Goal: Communication & Community: Answer question/provide support

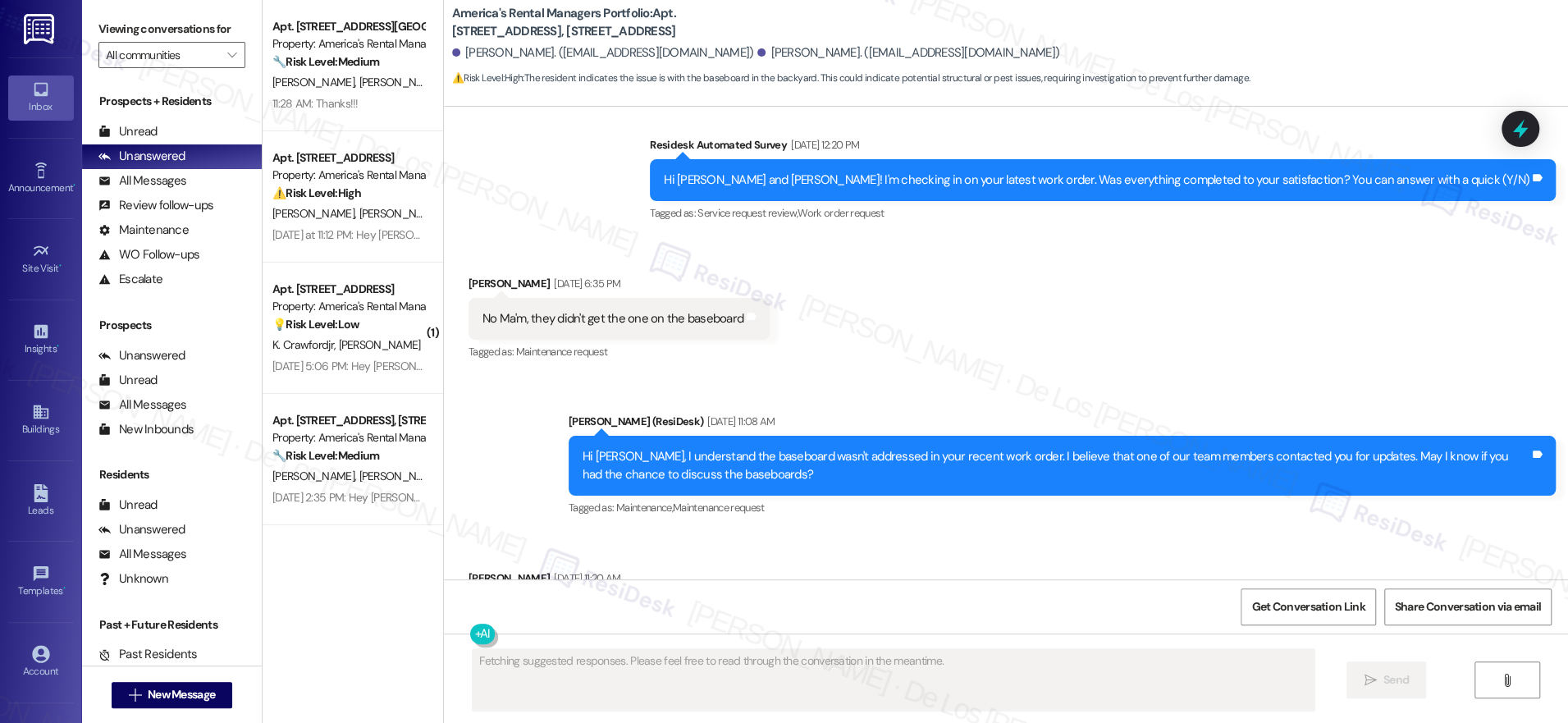
scroll to position [5373, 0]
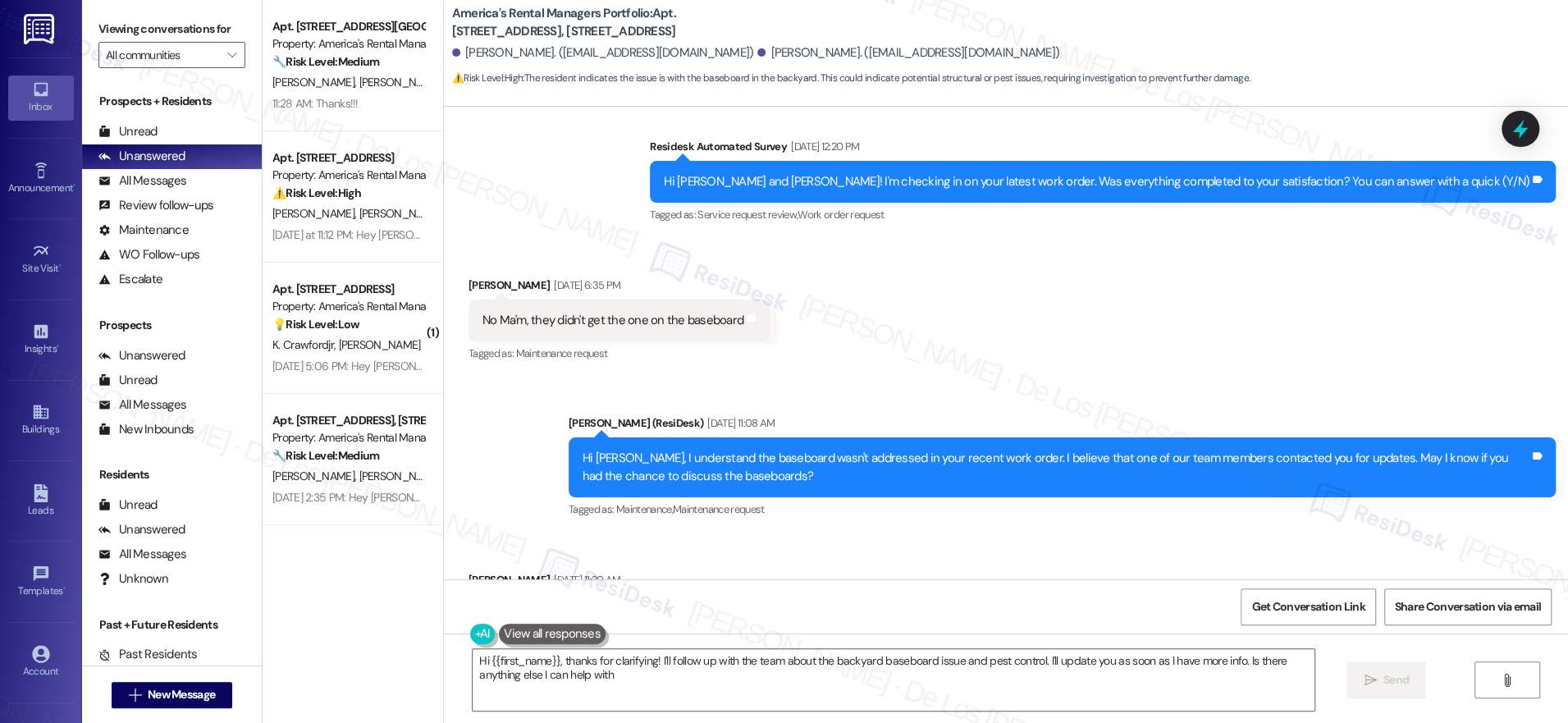
type textarea "Hi {{first_name}}, thanks for clarifying! I'll follow up with the team about th…"
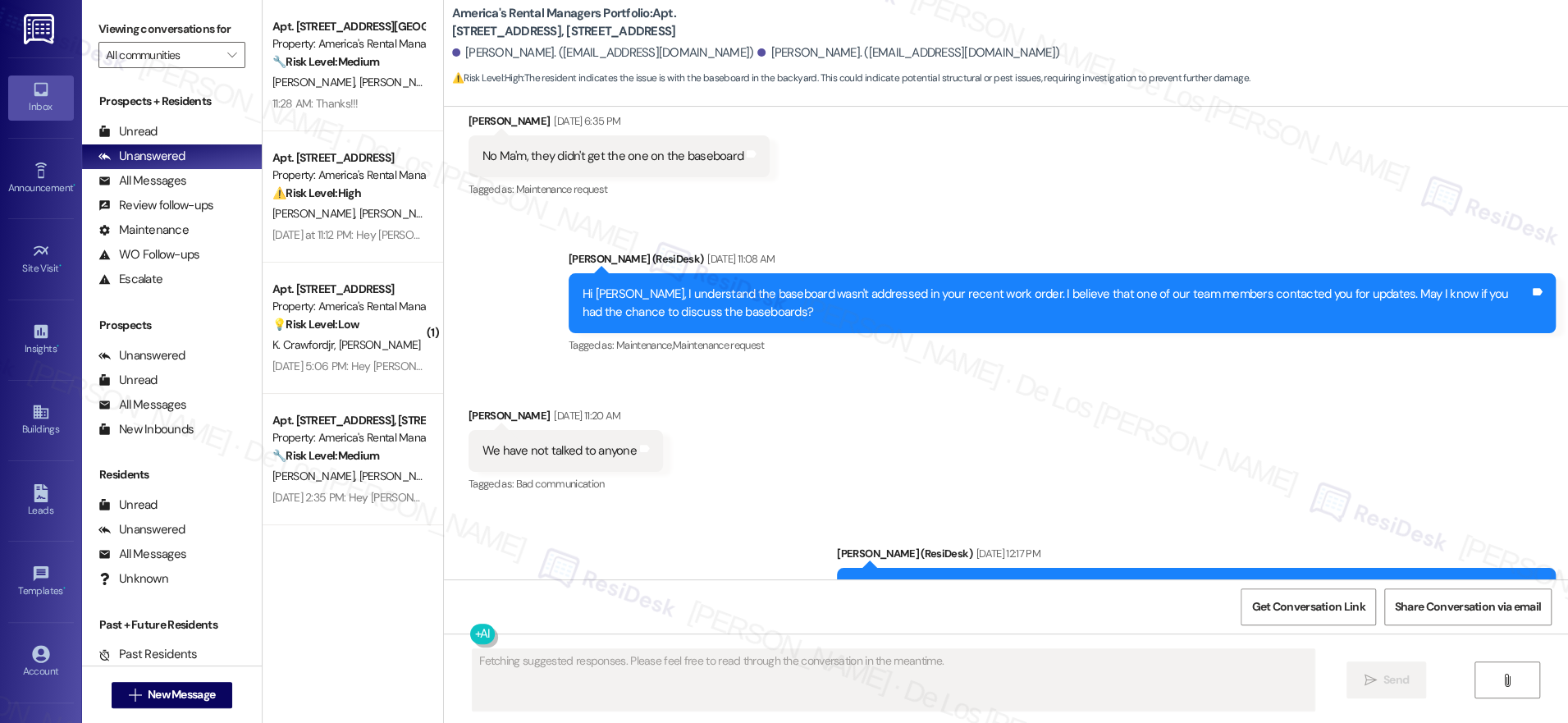
scroll to position [5301, 0]
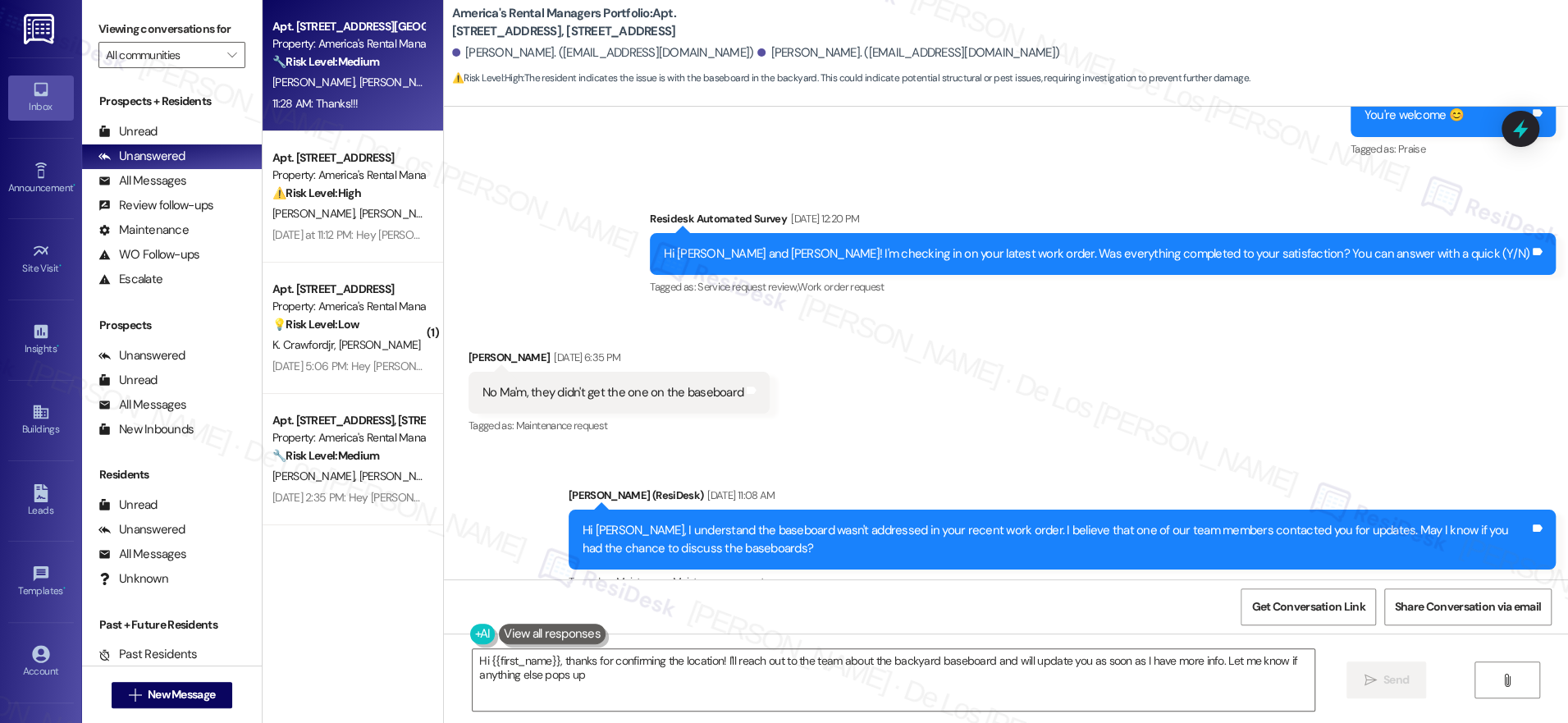
type textarea "Hi {{first_name}}, thanks for confirming the location! I'll reach out to the te…"
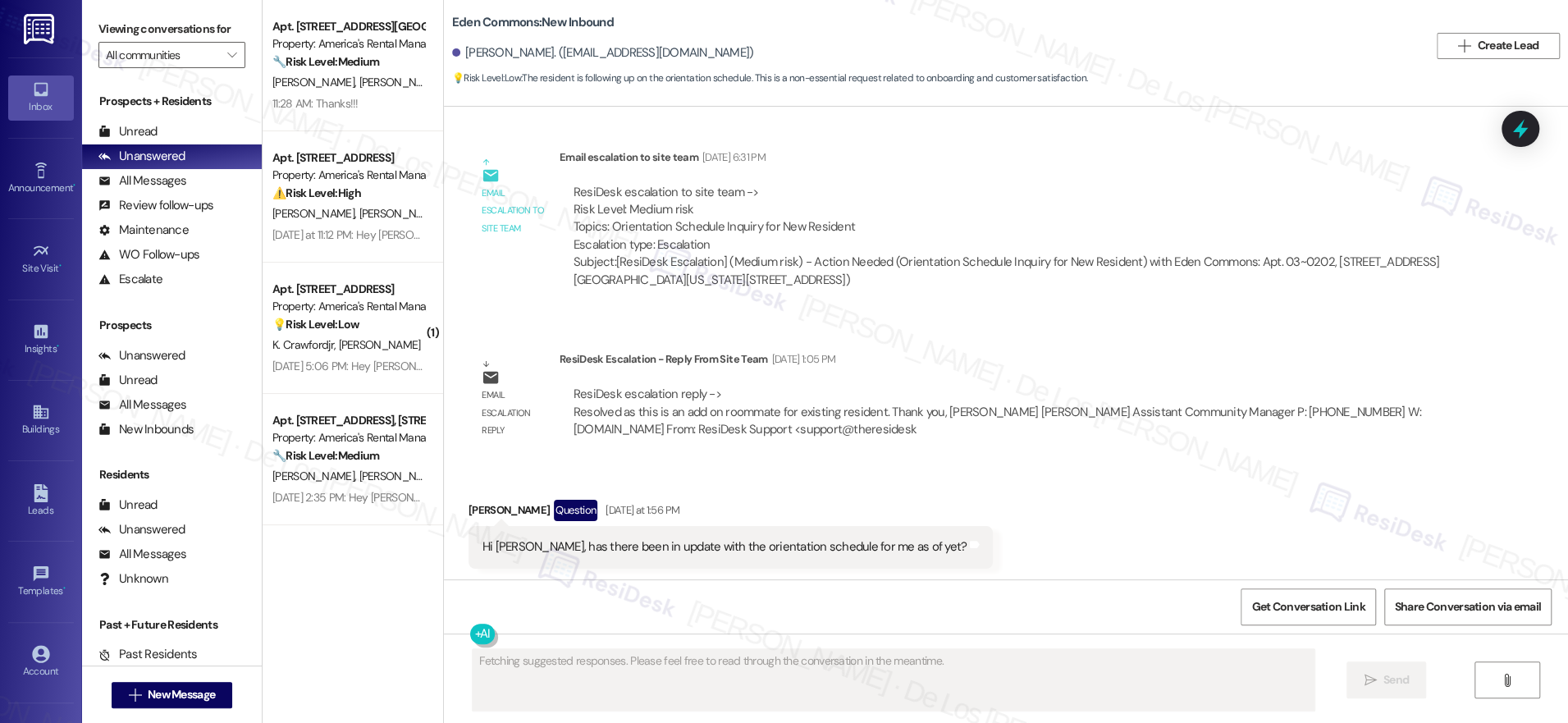
scroll to position [1107, 0]
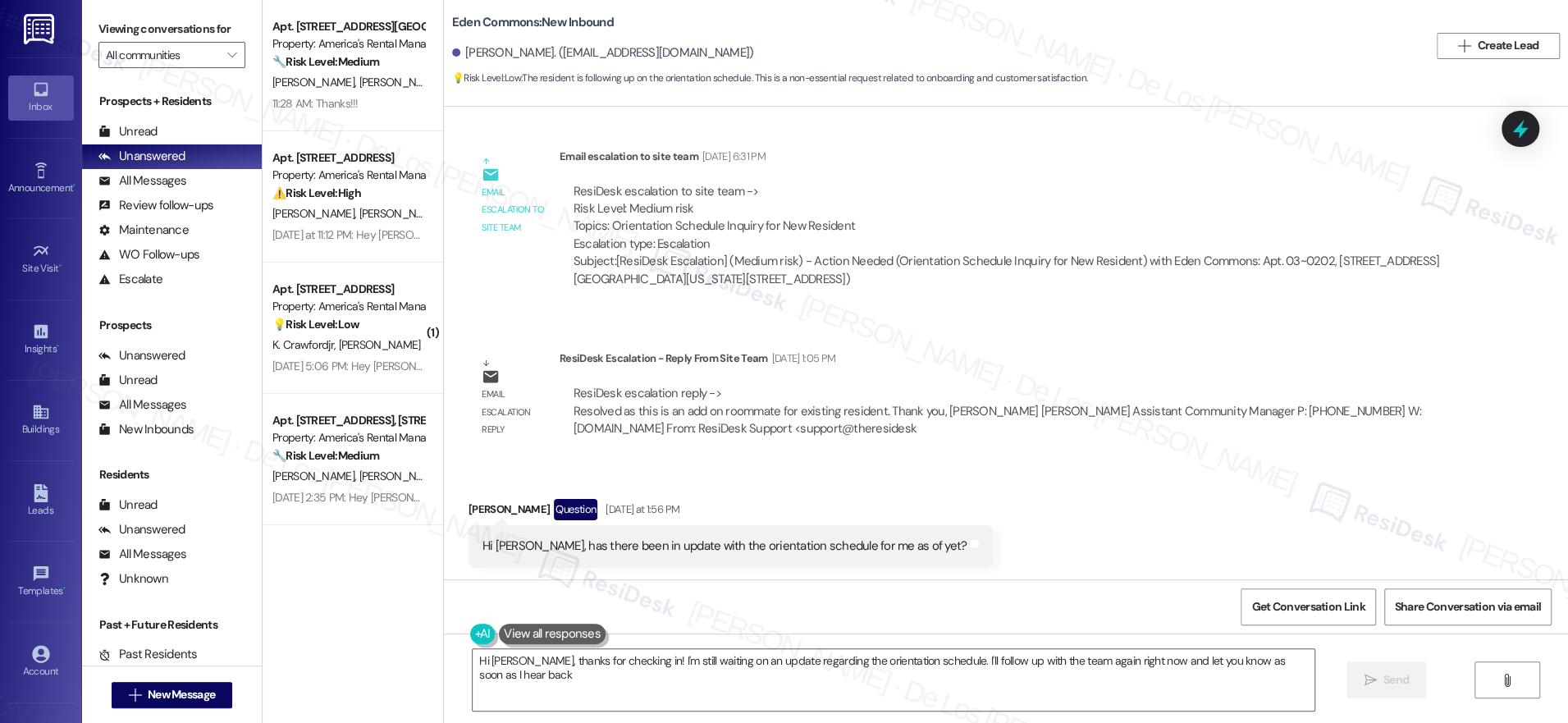
type textarea "Hi Victor, thanks for checking in! I'm still waiting on an update regarding the…"
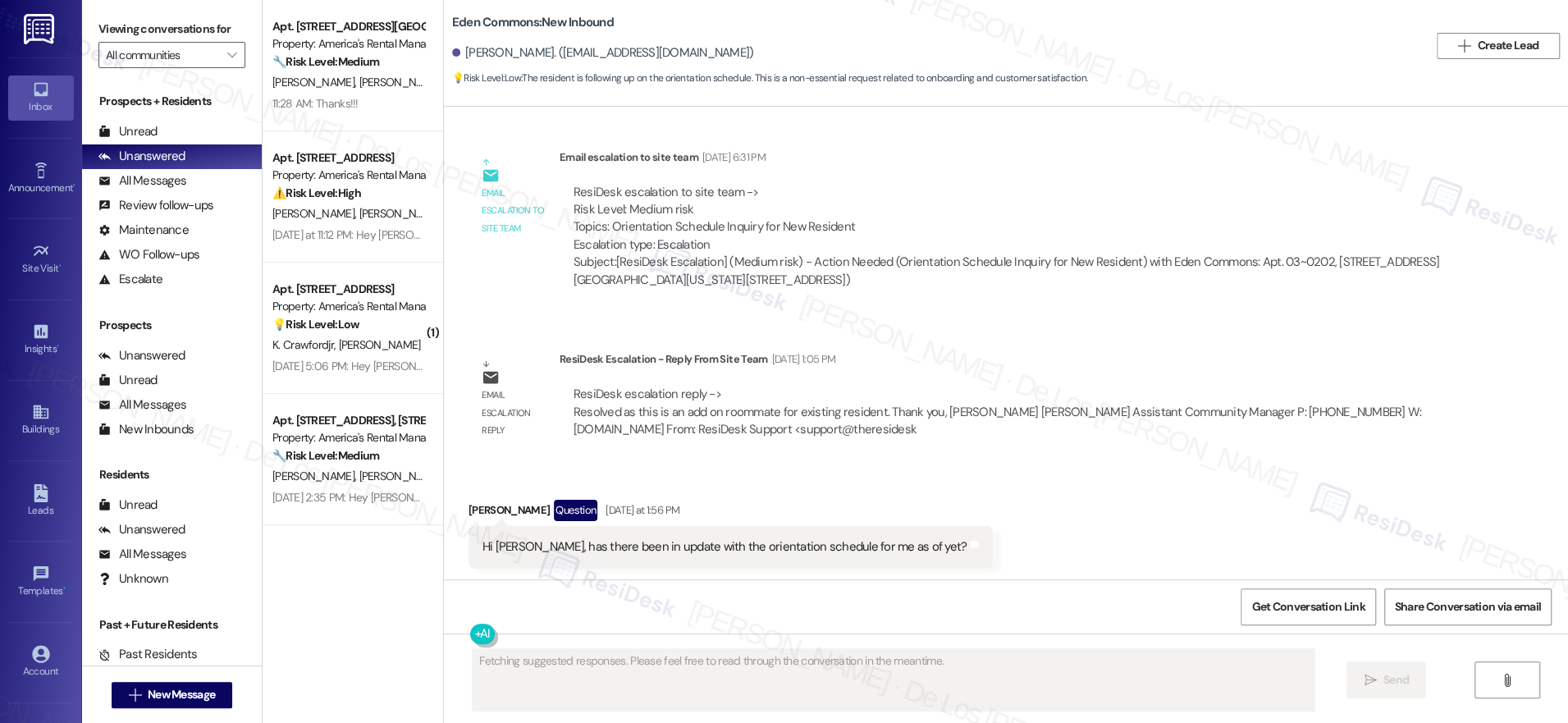
scroll to position [1107, 0]
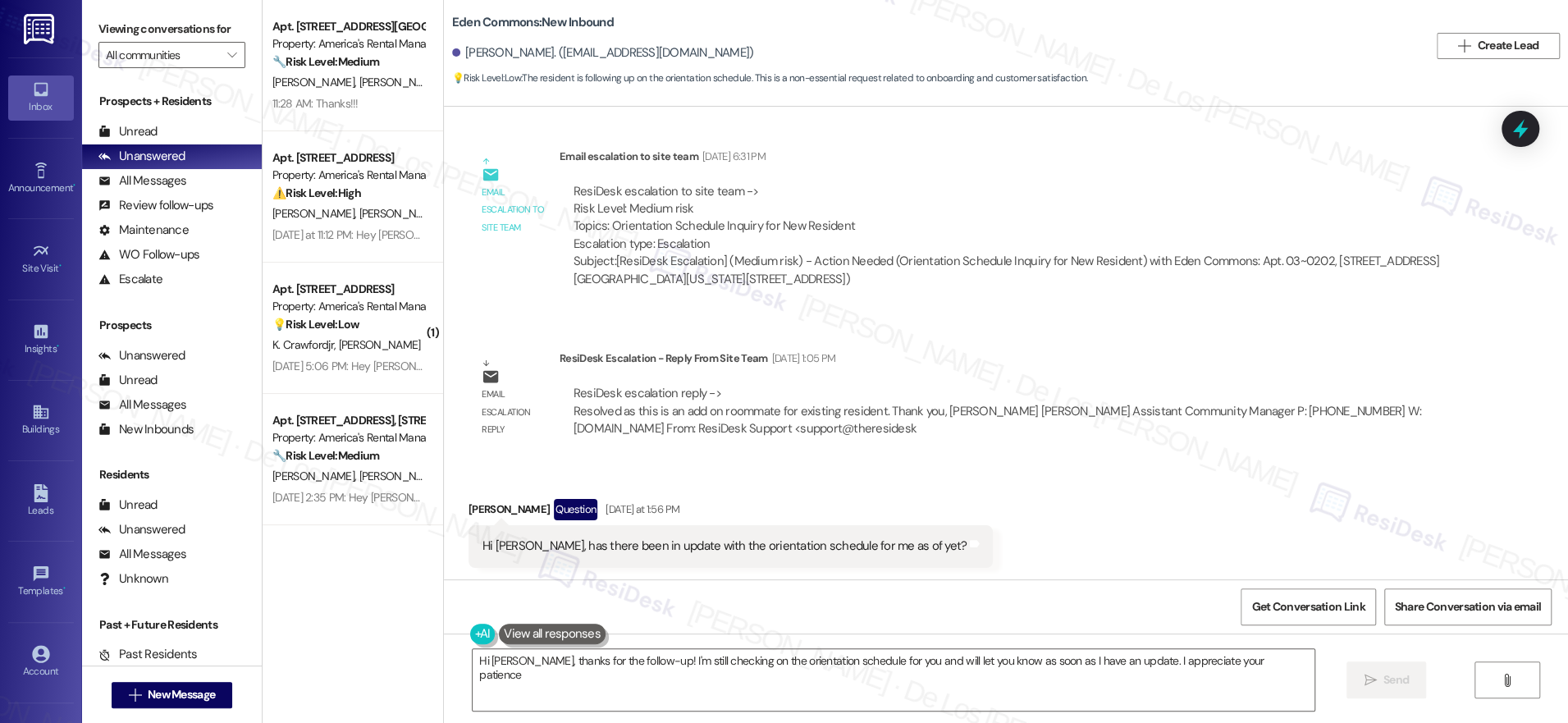
type textarea "Hi Victor, thanks for the follow-up! I'm still checking on the orientation sche…"
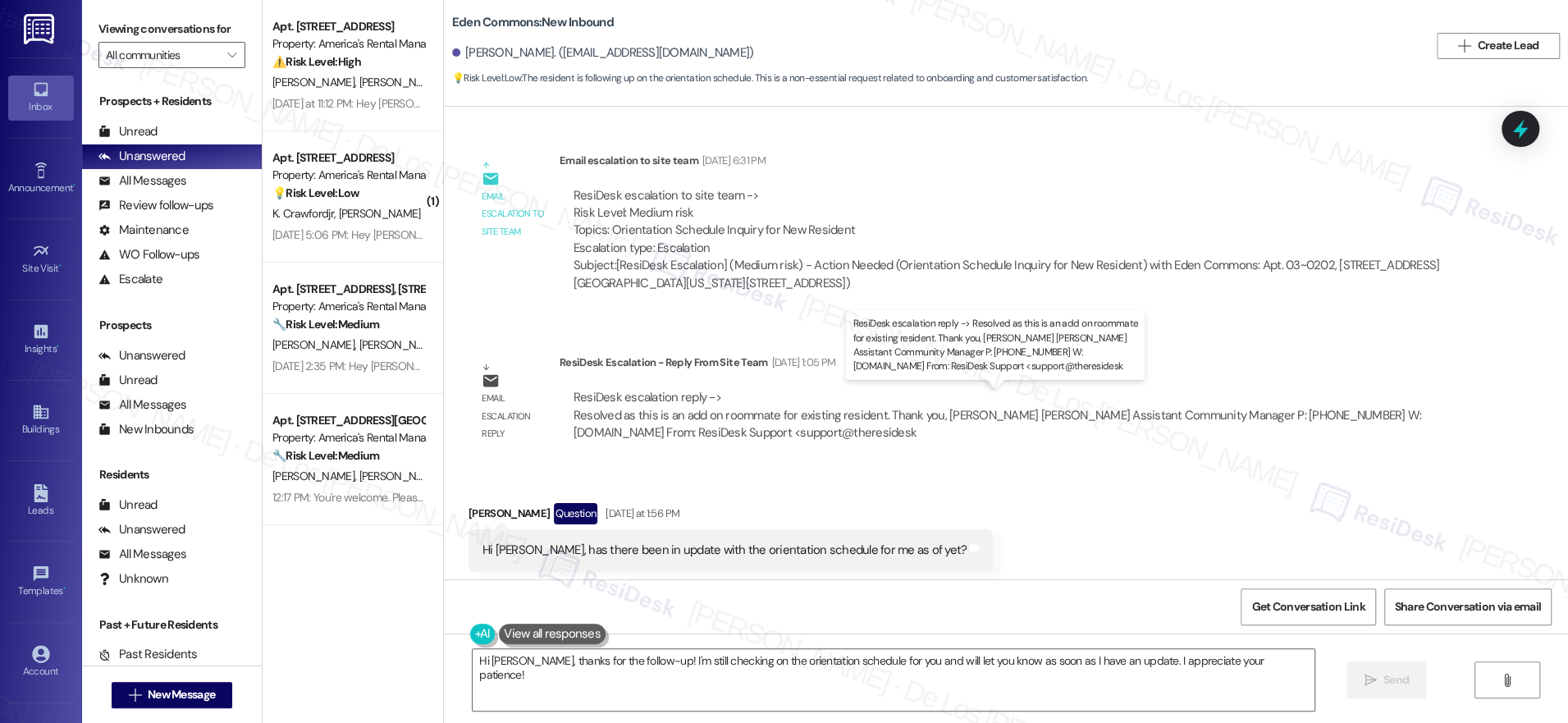
drag, startPoint x: 628, startPoint y: 415, endPoint x: 838, endPoint y: 417, distance: 210.0
click at [838, 417] on div "ResiDesk escalation reply -> Resolved as this is an add on roommate for existin…" at bounding box center [997, 415] width 848 height 52
drag, startPoint x: 562, startPoint y: 413, endPoint x: 857, endPoint y: 412, distance: 295.0
click at [857, 413] on div "ResiDesk escalation reply -> Resolved as this is an add on roommate for existin…" at bounding box center [997, 415] width 848 height 52
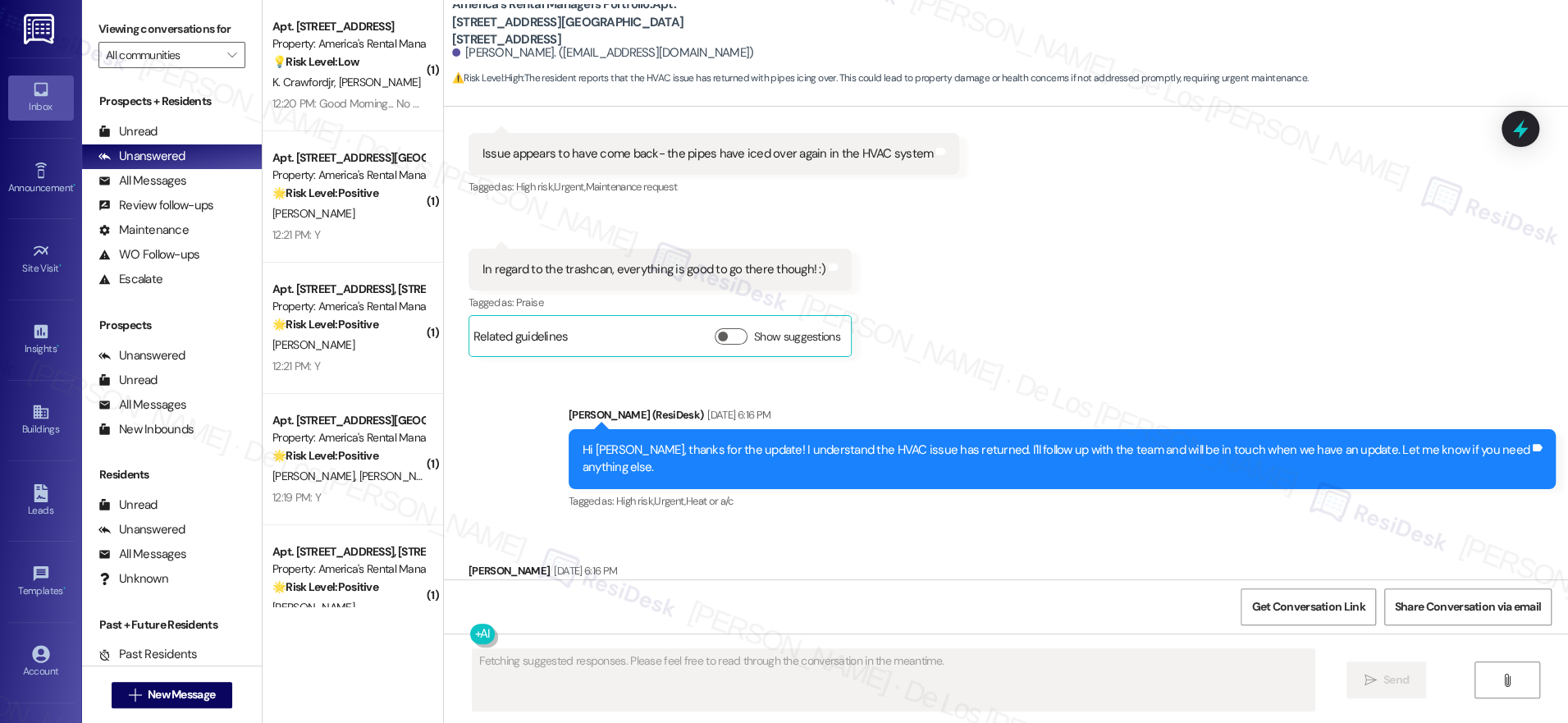
scroll to position [6398, 0]
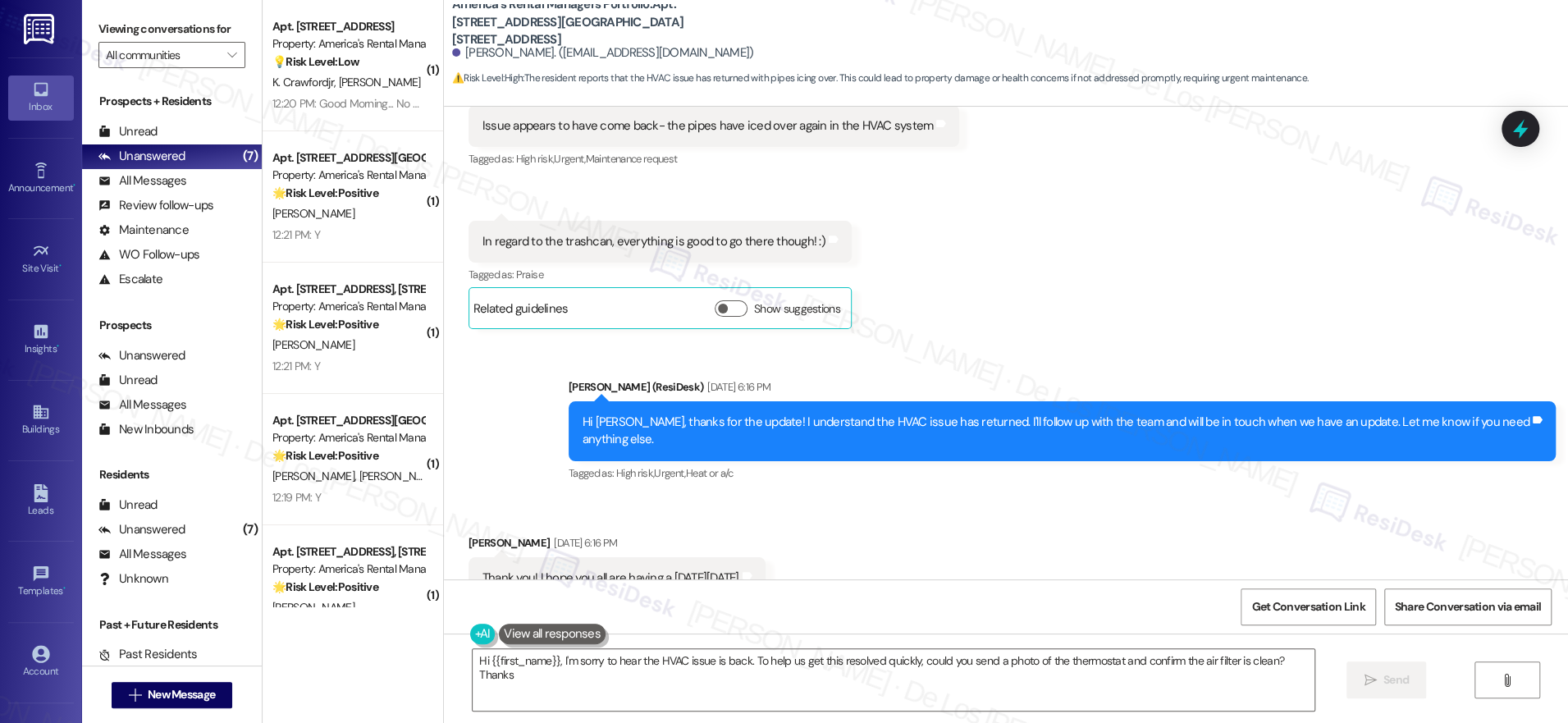
type textarea "Hi {{first_name}}, I'm sorry to hear the HVAC issue is back. To help us get thi…"
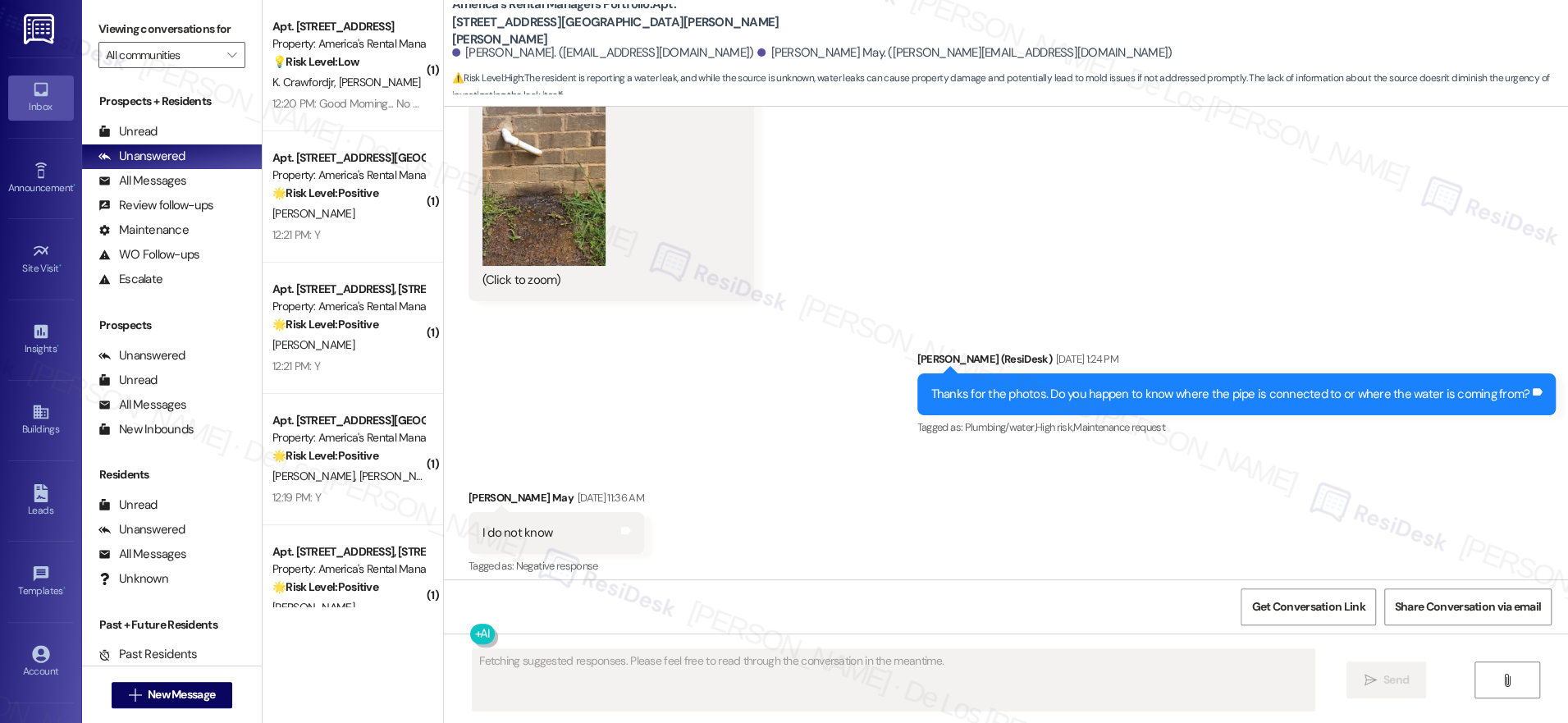
scroll to position [3702, 0]
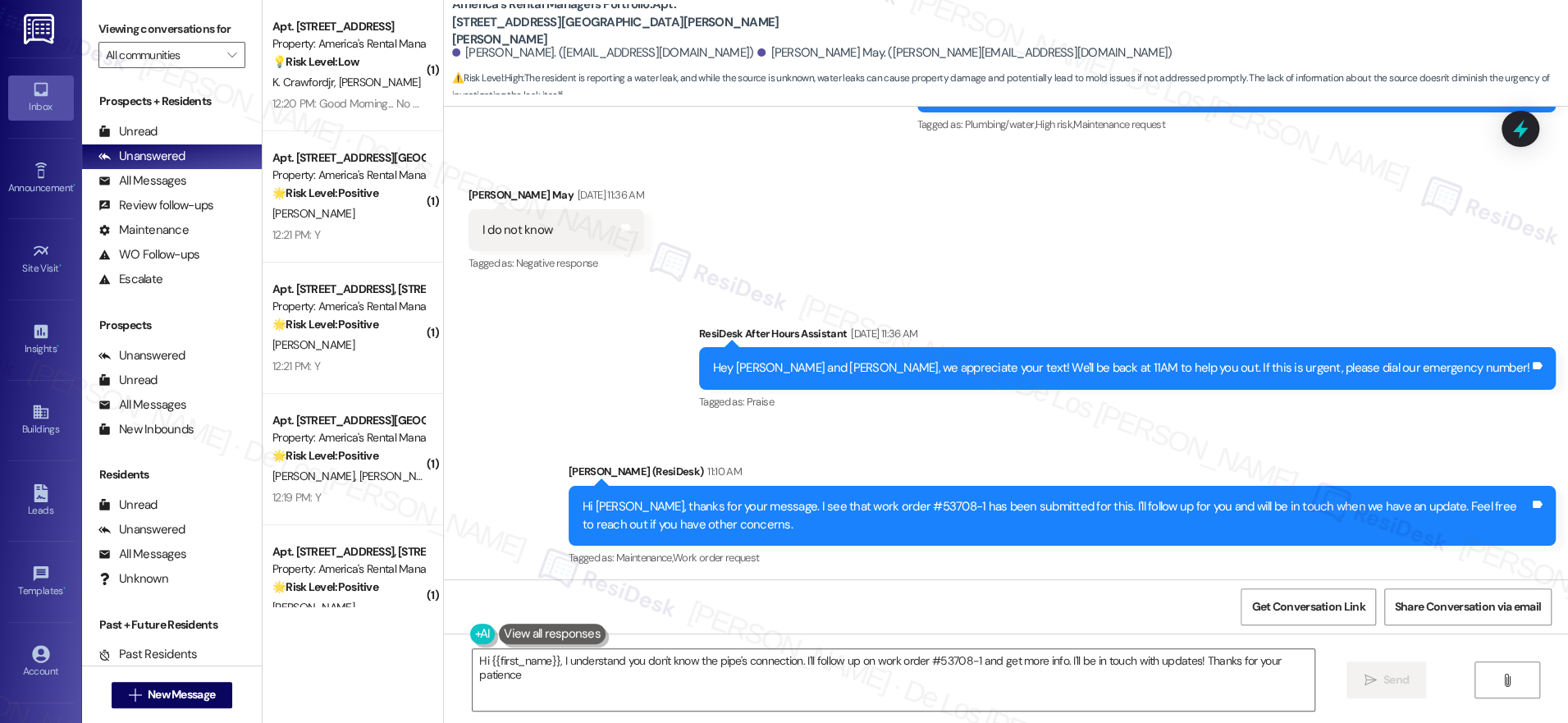
type textarea "Hi {{first_name}}, I understand you don't know the pipe's connection. I'll foll…"
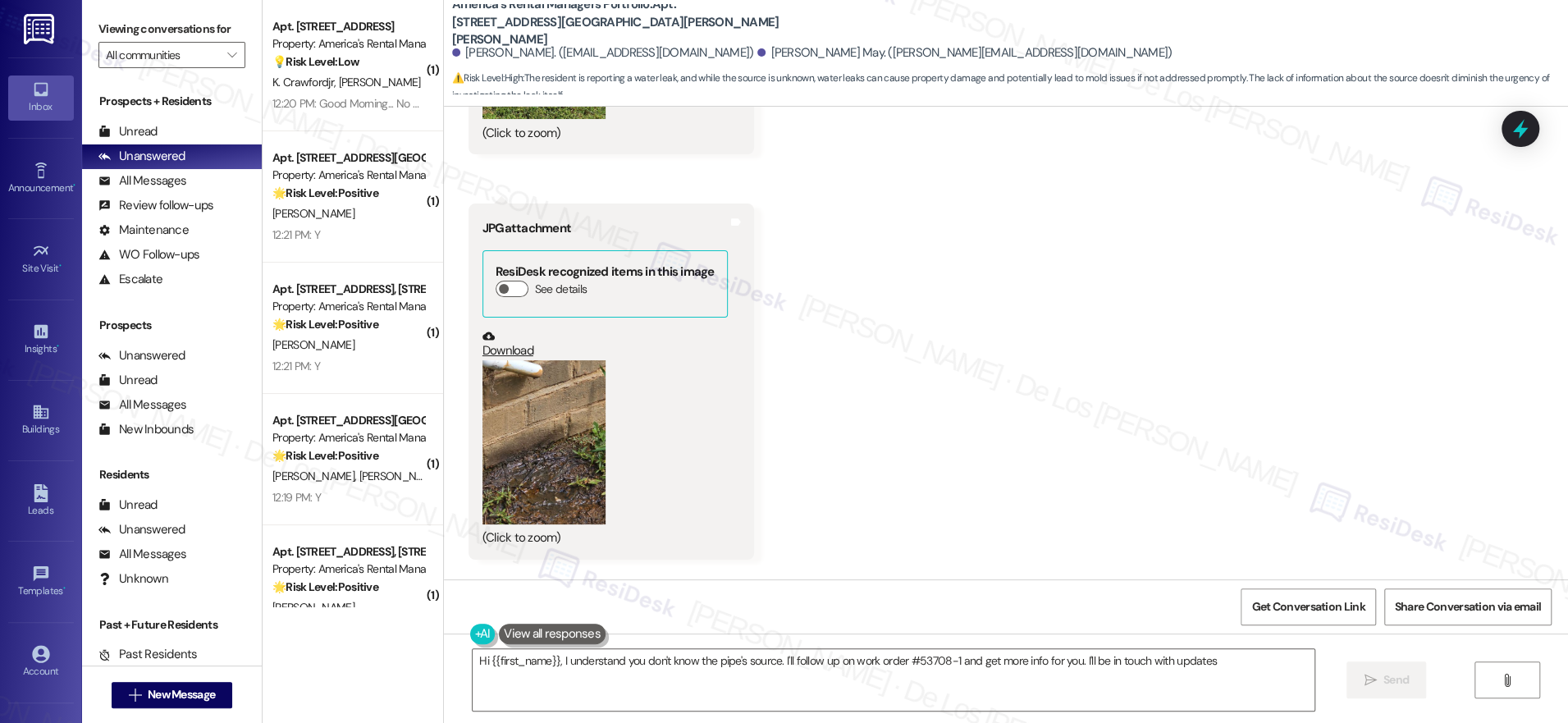
type textarea "Hi {{first_name}}, I understand you don't know the pipe's source. I'll follow u…"
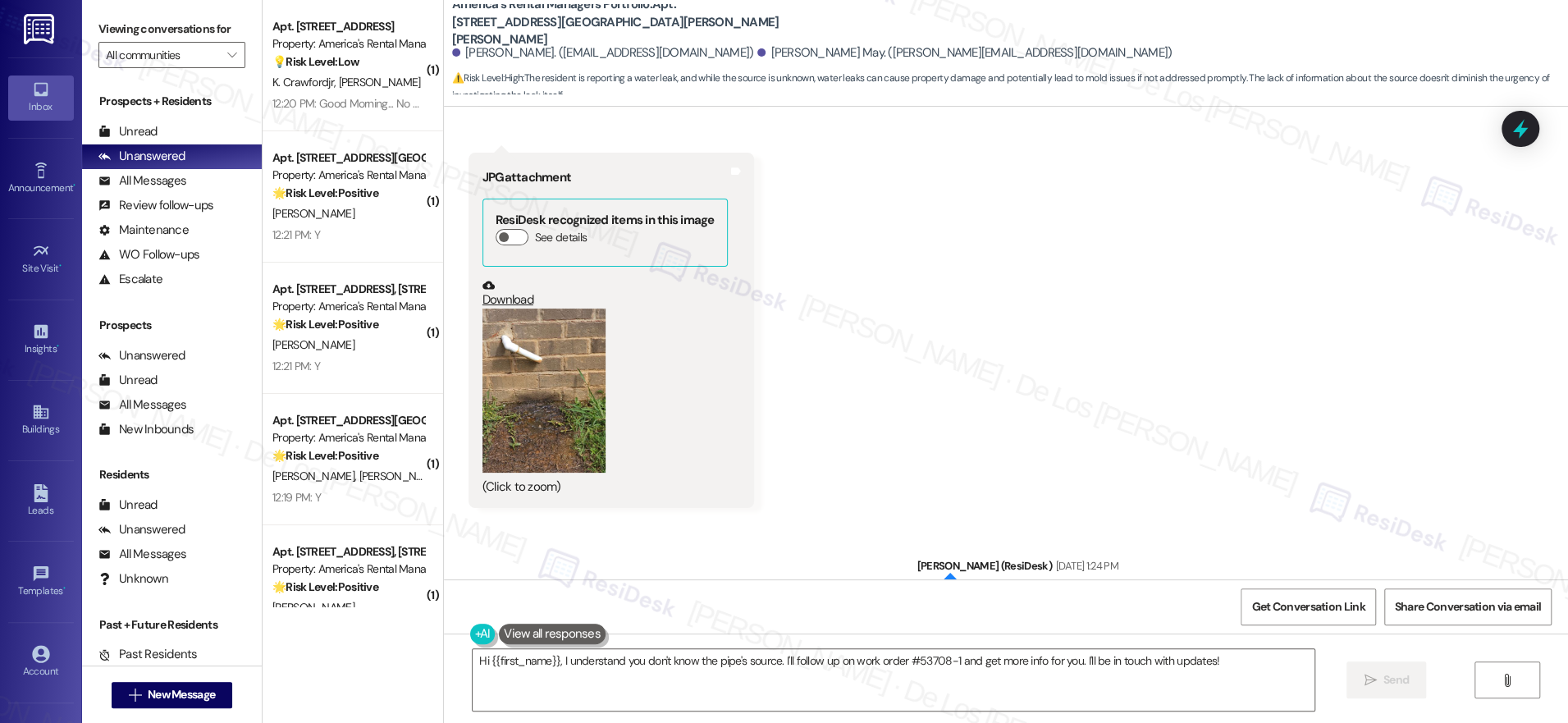
scroll to position [3702, 0]
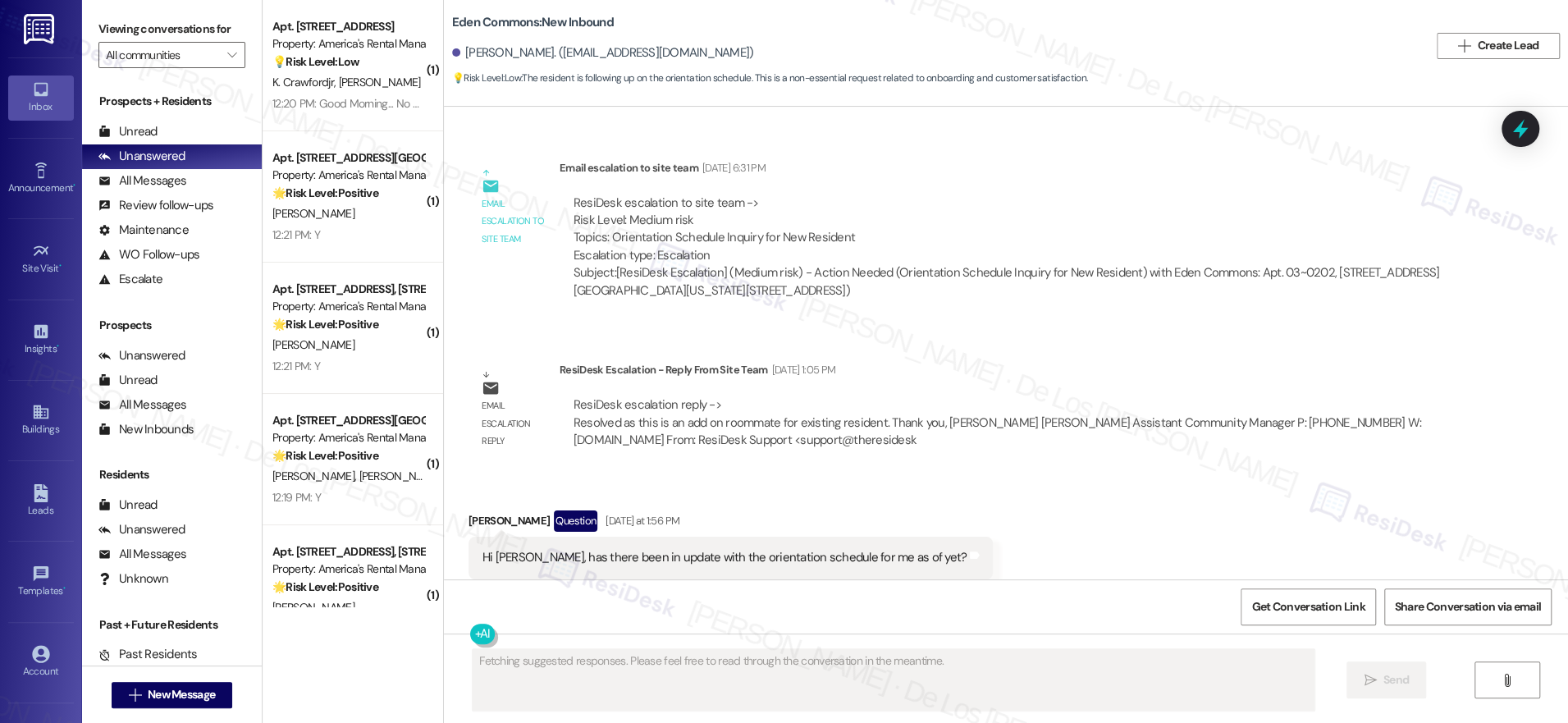
scroll to position [1106, 0]
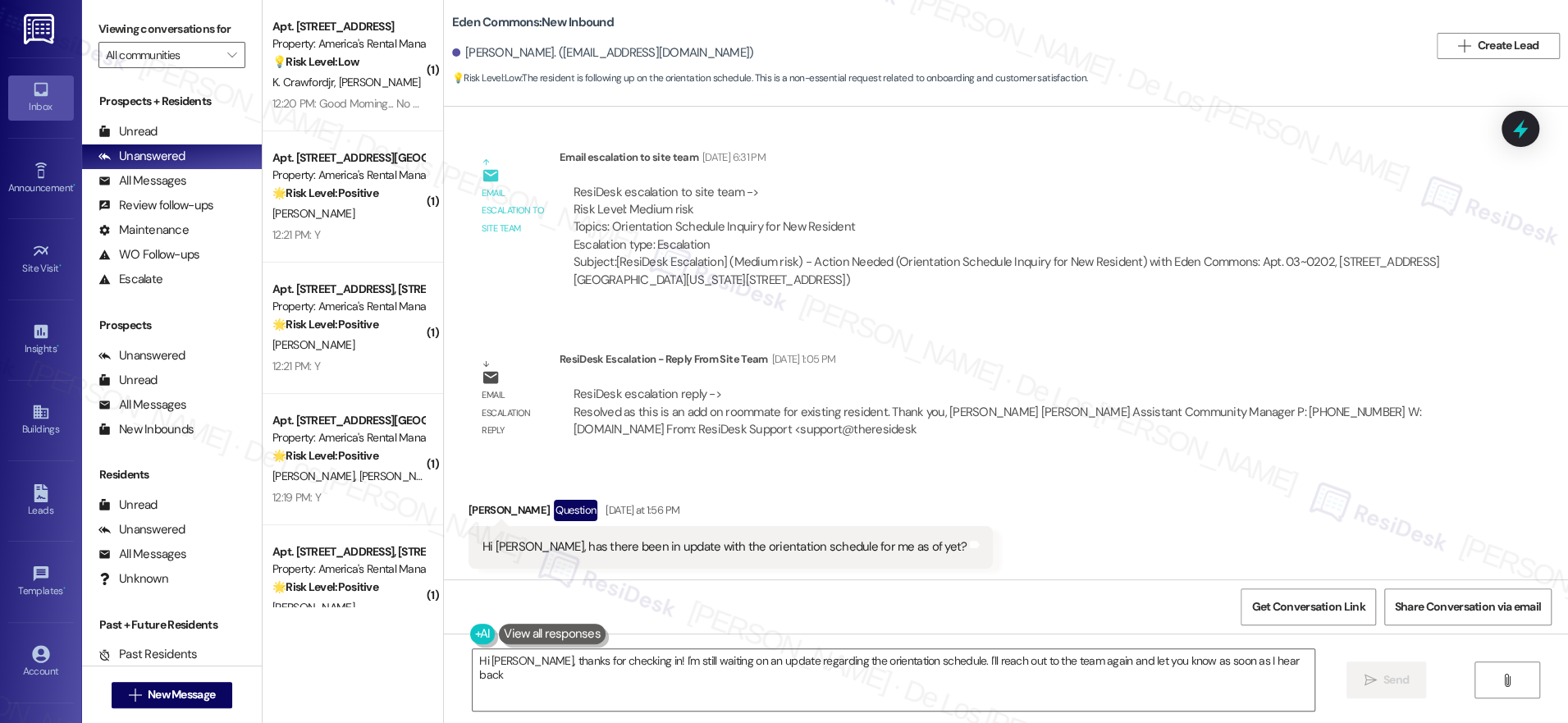
type textarea "Hi [PERSON_NAME], thanks for checking in! I'm still waiting on an update regard…"
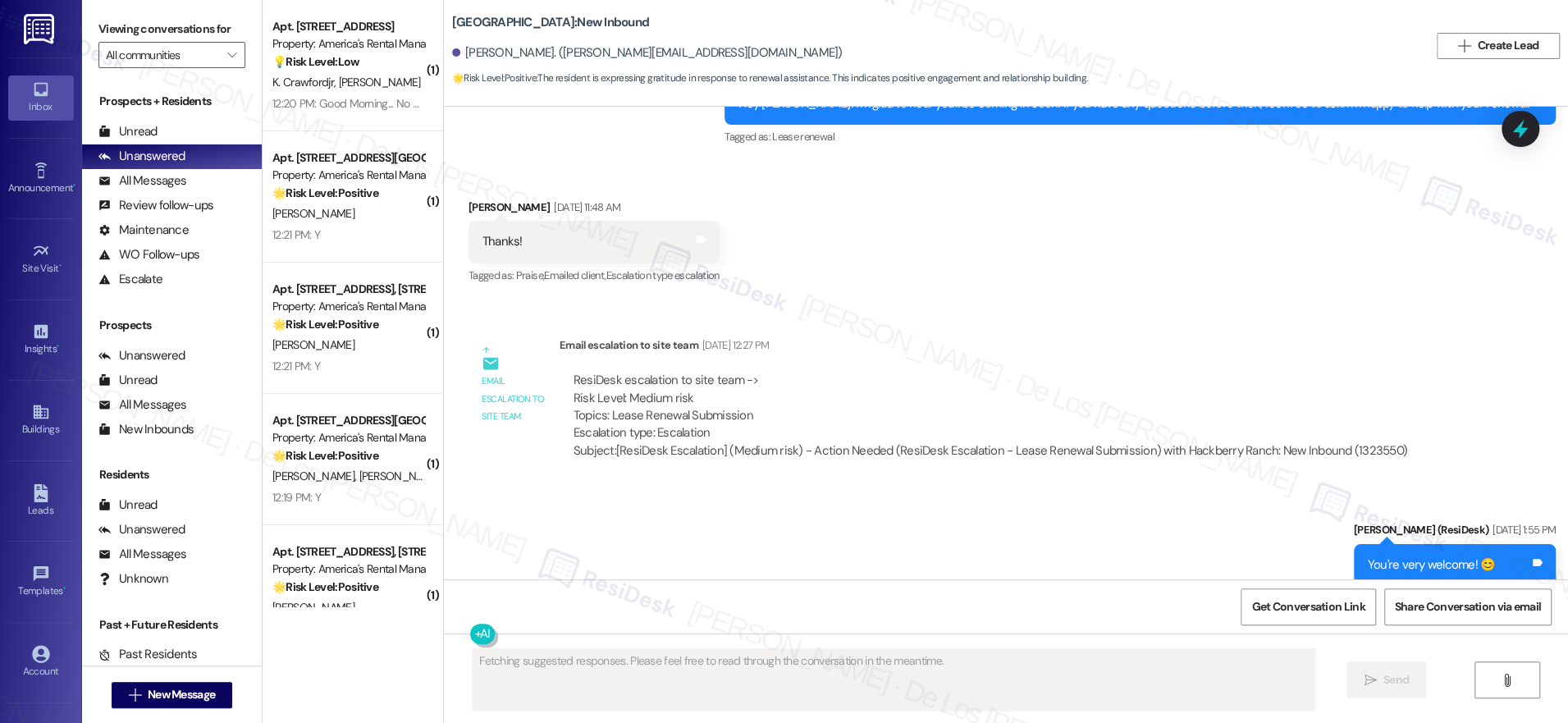
scroll to position [14486, 0]
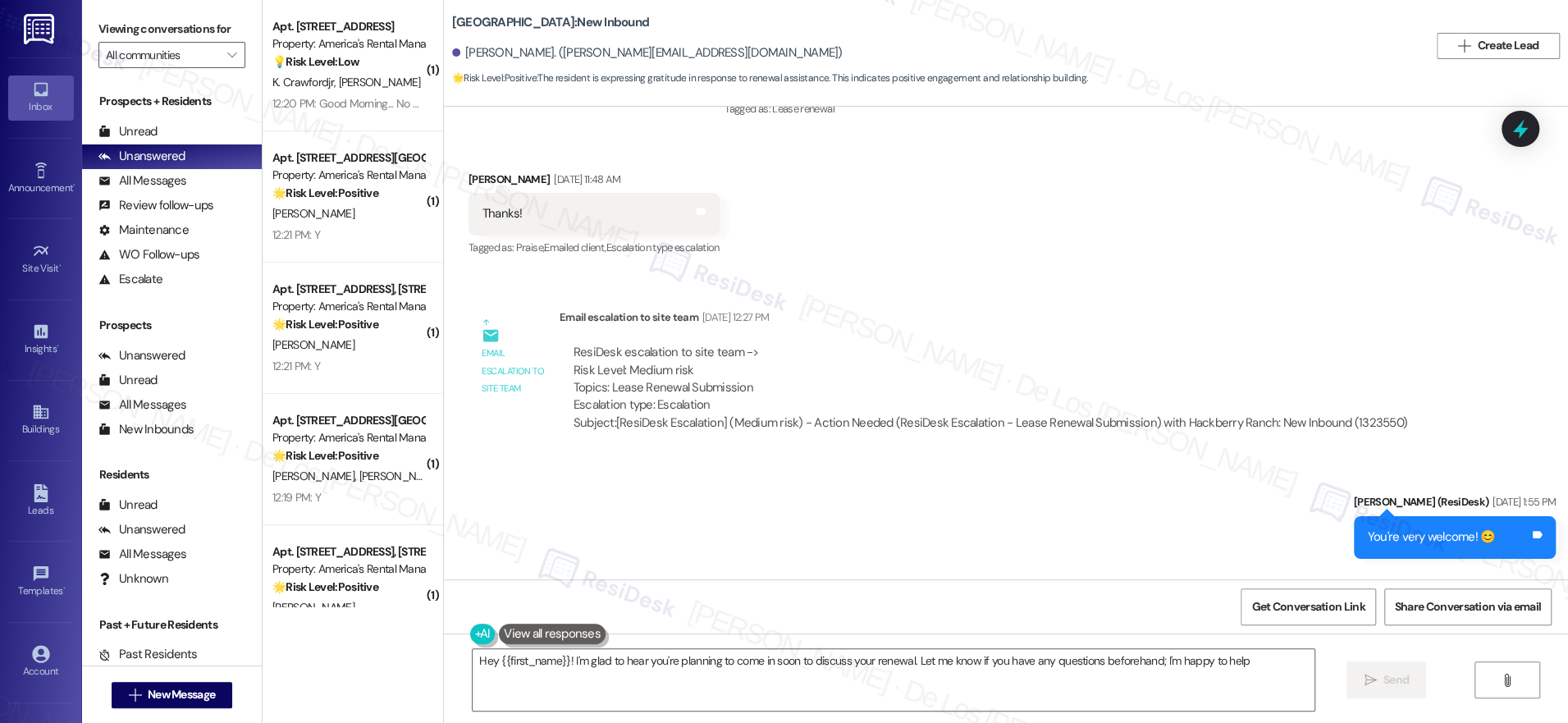
type textarea "Hey {{first_name}}! I'm glad to hear you're planning to come in soon to discuss…"
drag, startPoint x: 633, startPoint y: 276, endPoint x: 758, endPoint y: 287, distance: 125.5
click at [758, 344] on div "ResiDesk escalation to site team -> Risk Level: Medium risk Topics: Lease Renew…" at bounding box center [990, 379] width 834 height 71
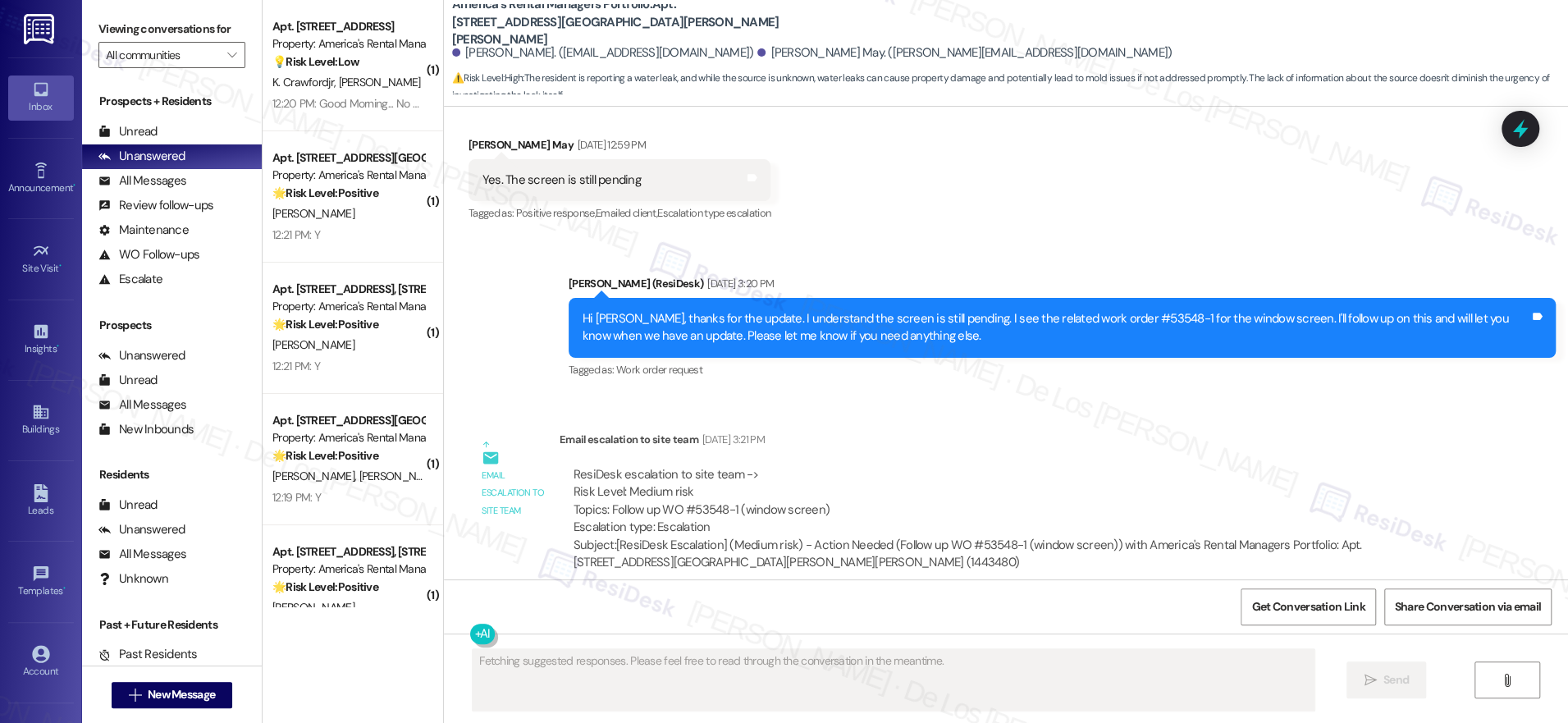
scroll to position [725, 0]
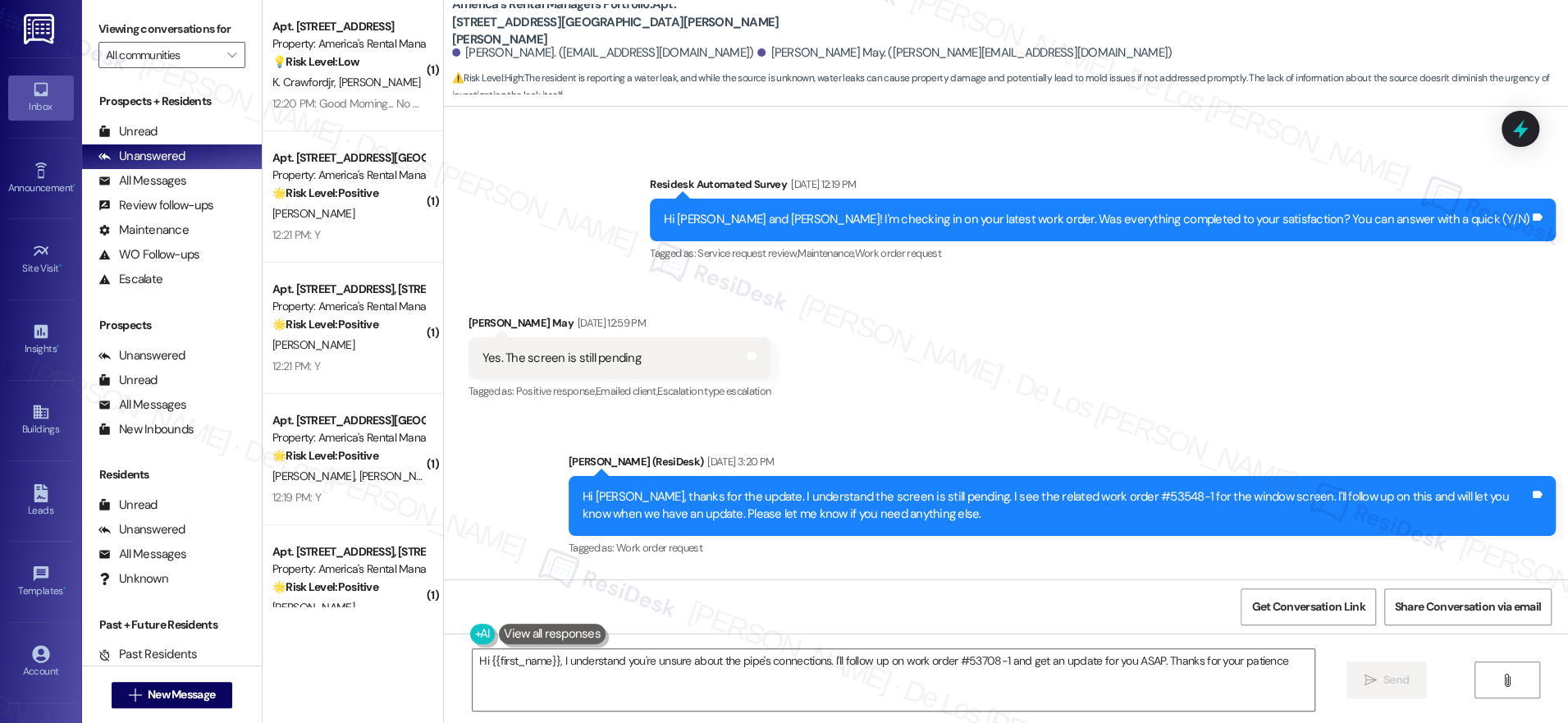
type textarea "Hi {{first_name}}, I understand you're unsure about the pipe's connections. I'l…"
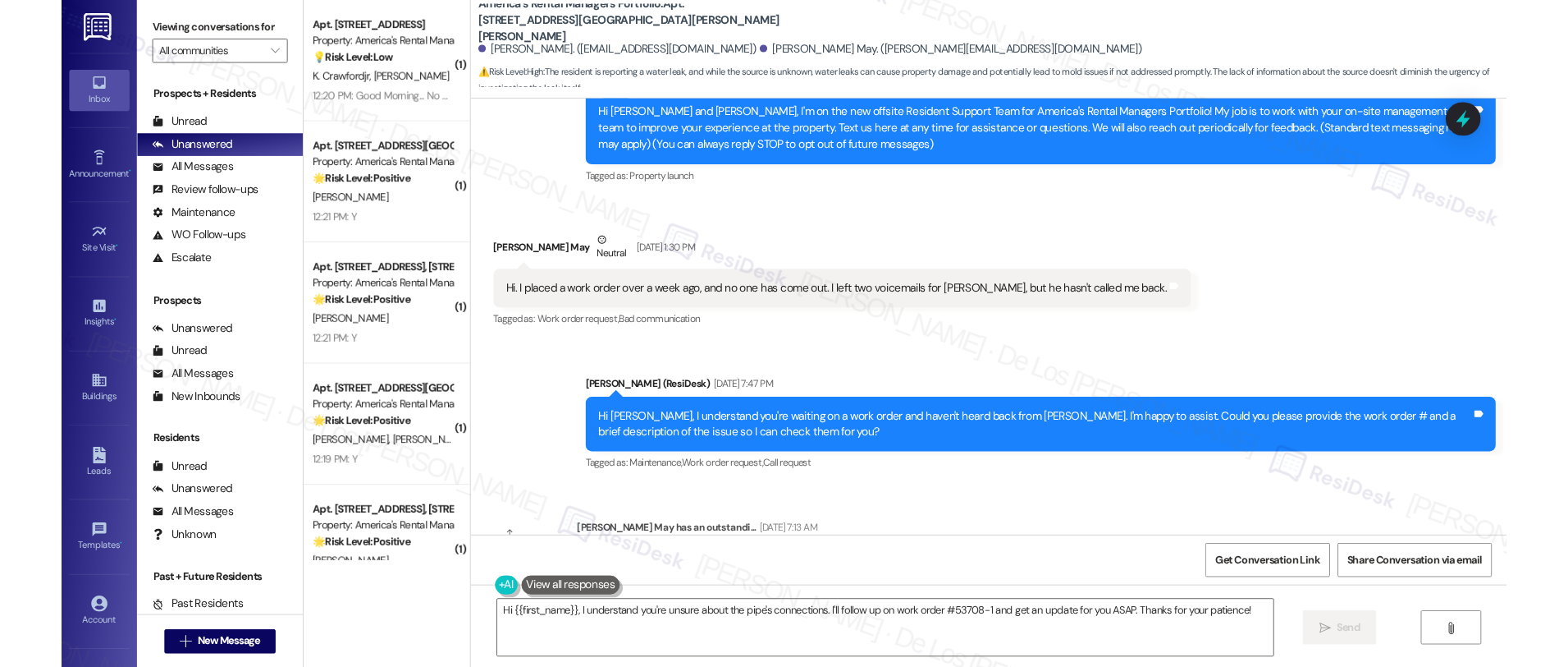
scroll to position [286, 0]
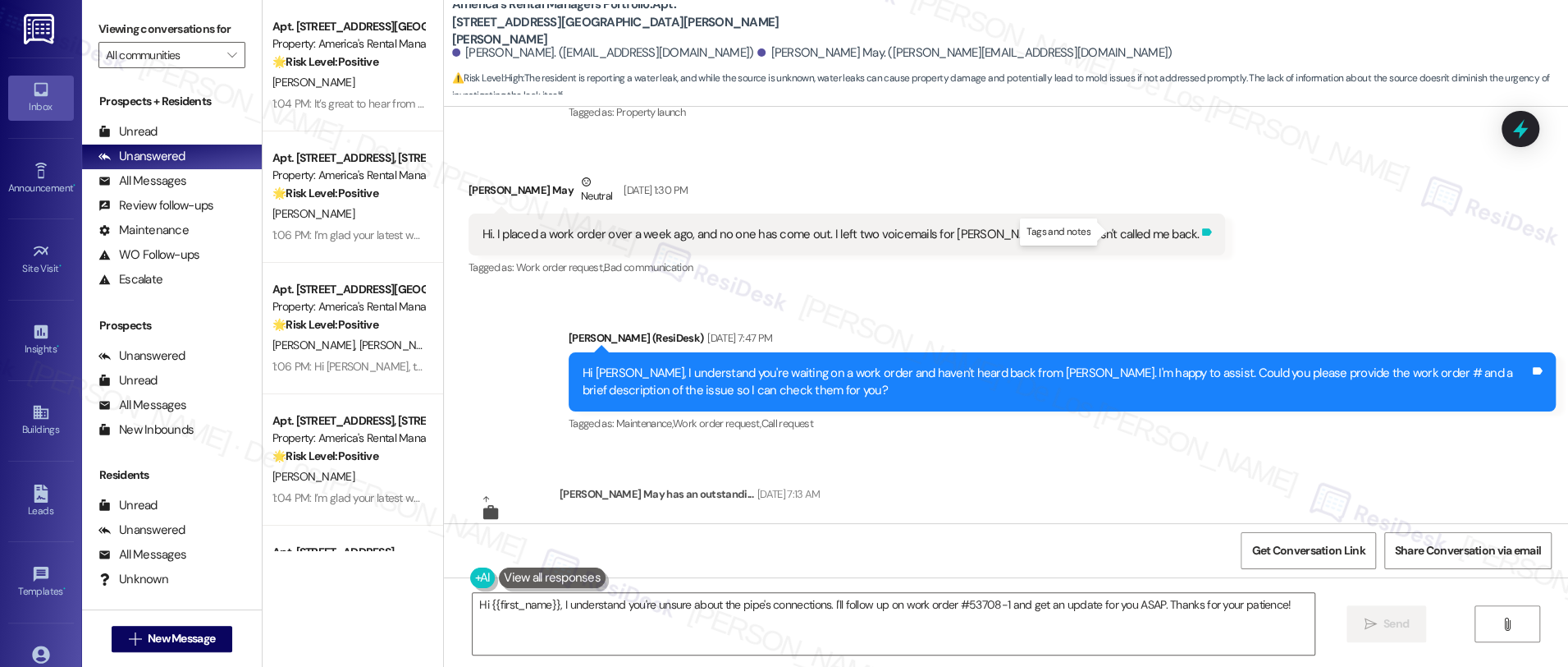
click at [1202, 232] on icon at bounding box center [1206, 232] width 10 height 7
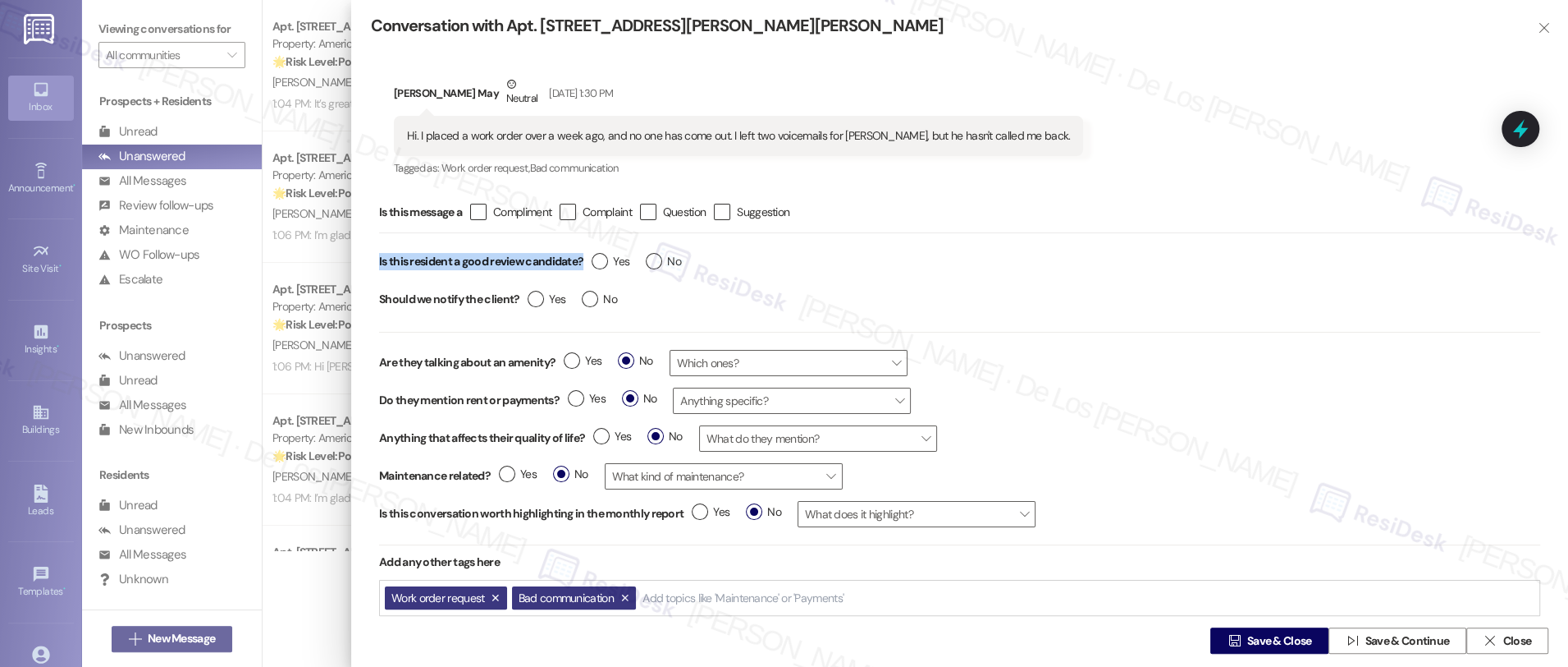
drag, startPoint x: 376, startPoint y: 258, endPoint x: 585, endPoint y: 265, distance: 209.1
click at [585, 265] on div "Is this message a  Compliment  Complaint  Question  Suggestion Is this resi…" at bounding box center [960, 426] width 1178 height 467
click at [603, 266] on label "Yes" at bounding box center [610, 261] width 38 height 17
click at [603, 266] on input "Yes" at bounding box center [610, 264] width 38 height 21
radio input "true"
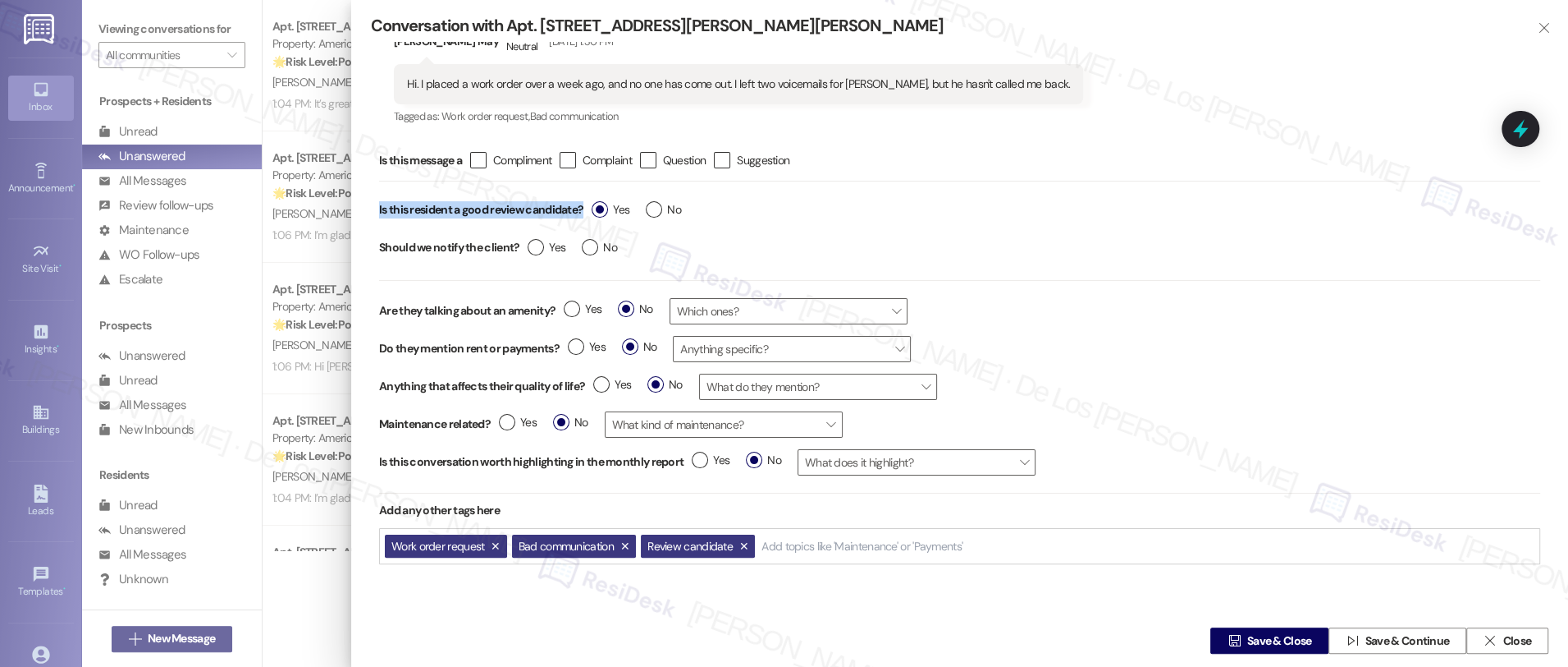
scroll to position [61, 0]
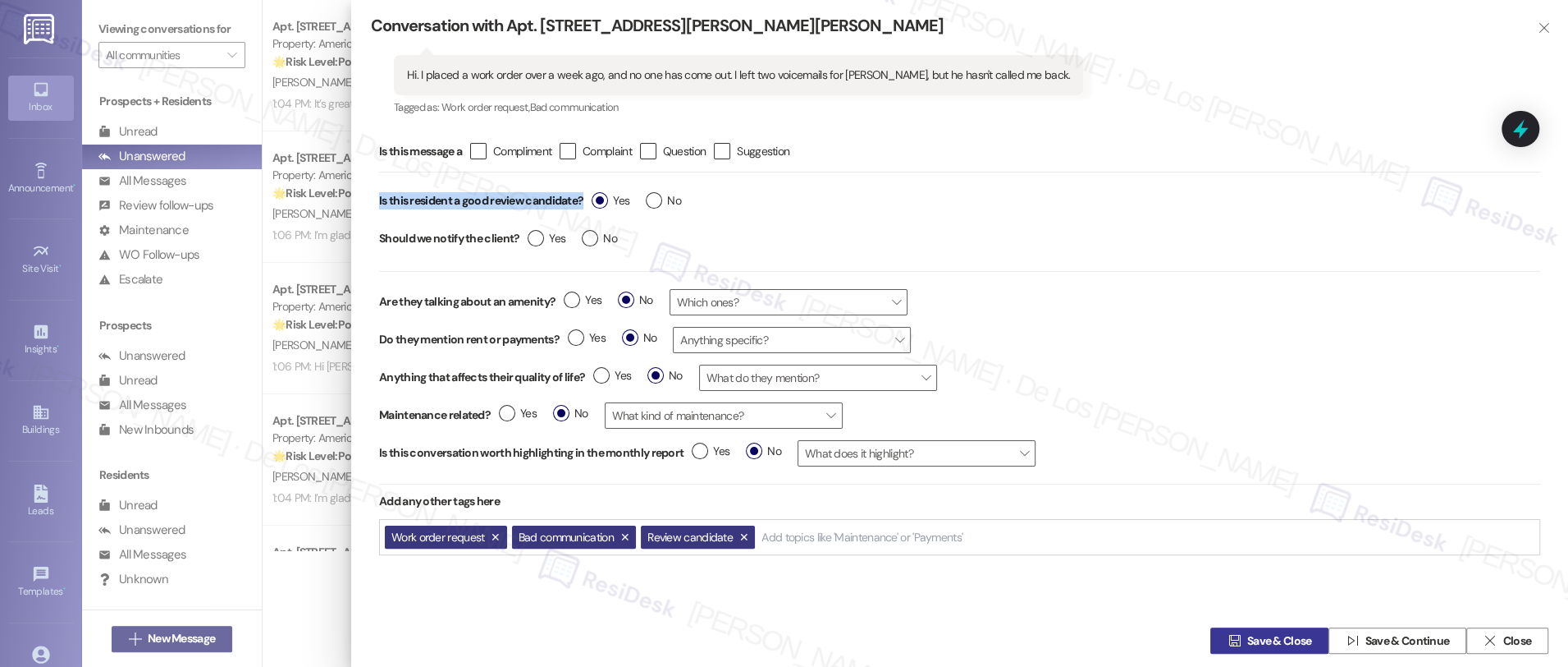
click at [1259, 646] on span "Save & Close" at bounding box center [1279, 640] width 65 height 17
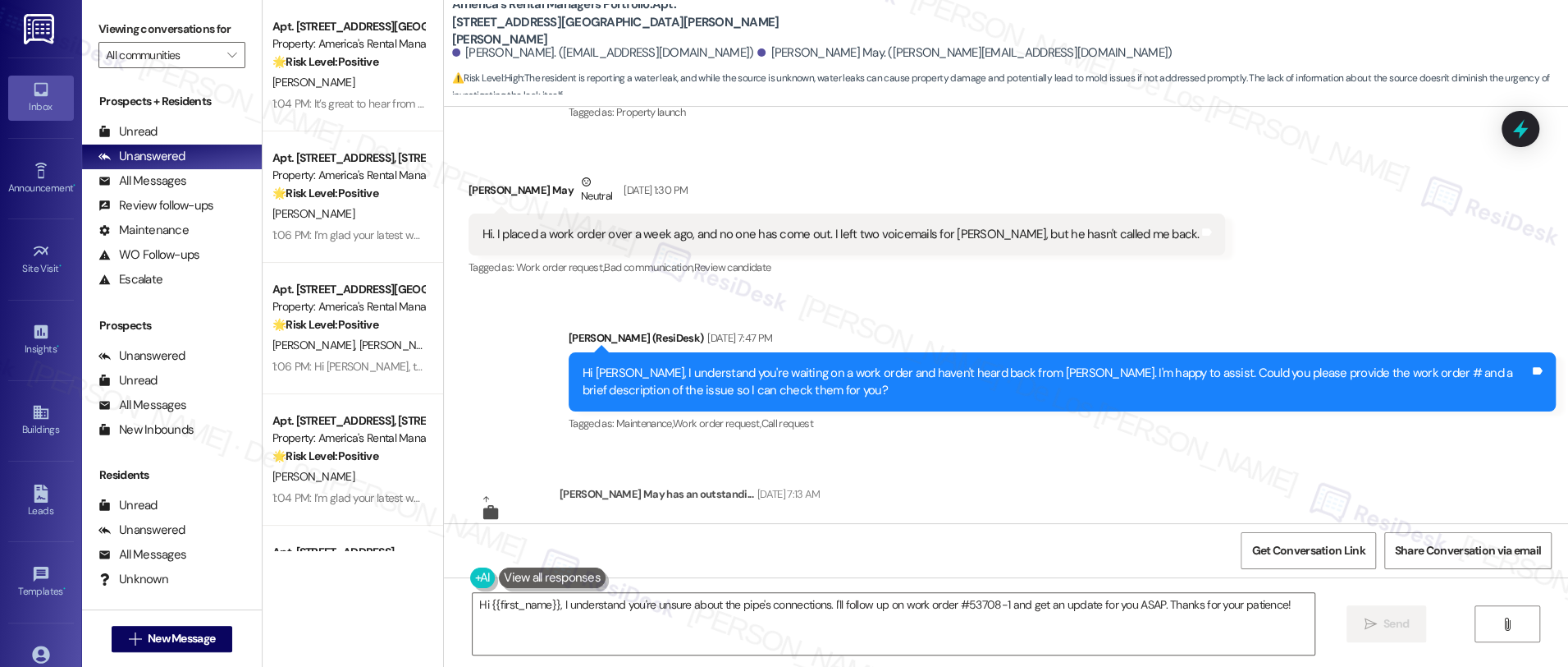
scroll to position [3963, 0]
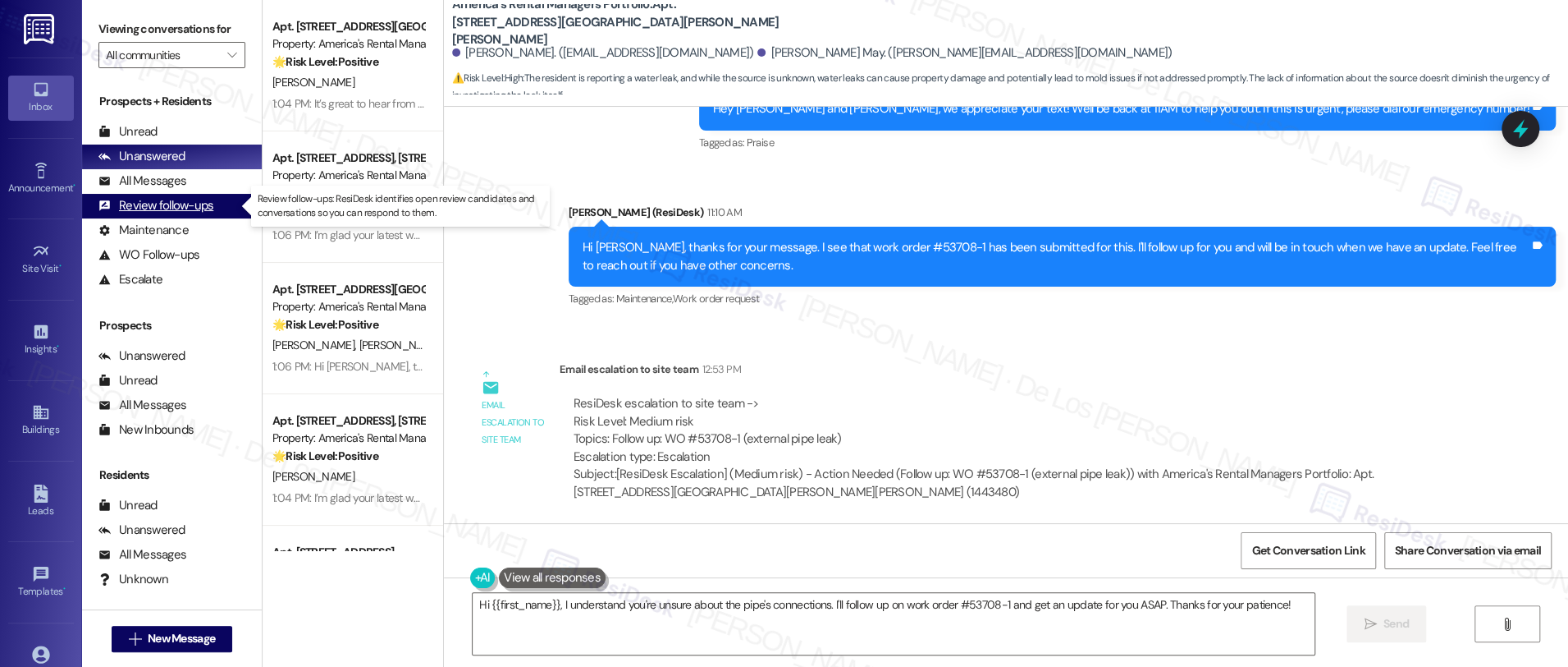
click at [201, 208] on div "Review follow-ups" at bounding box center [155, 205] width 115 height 17
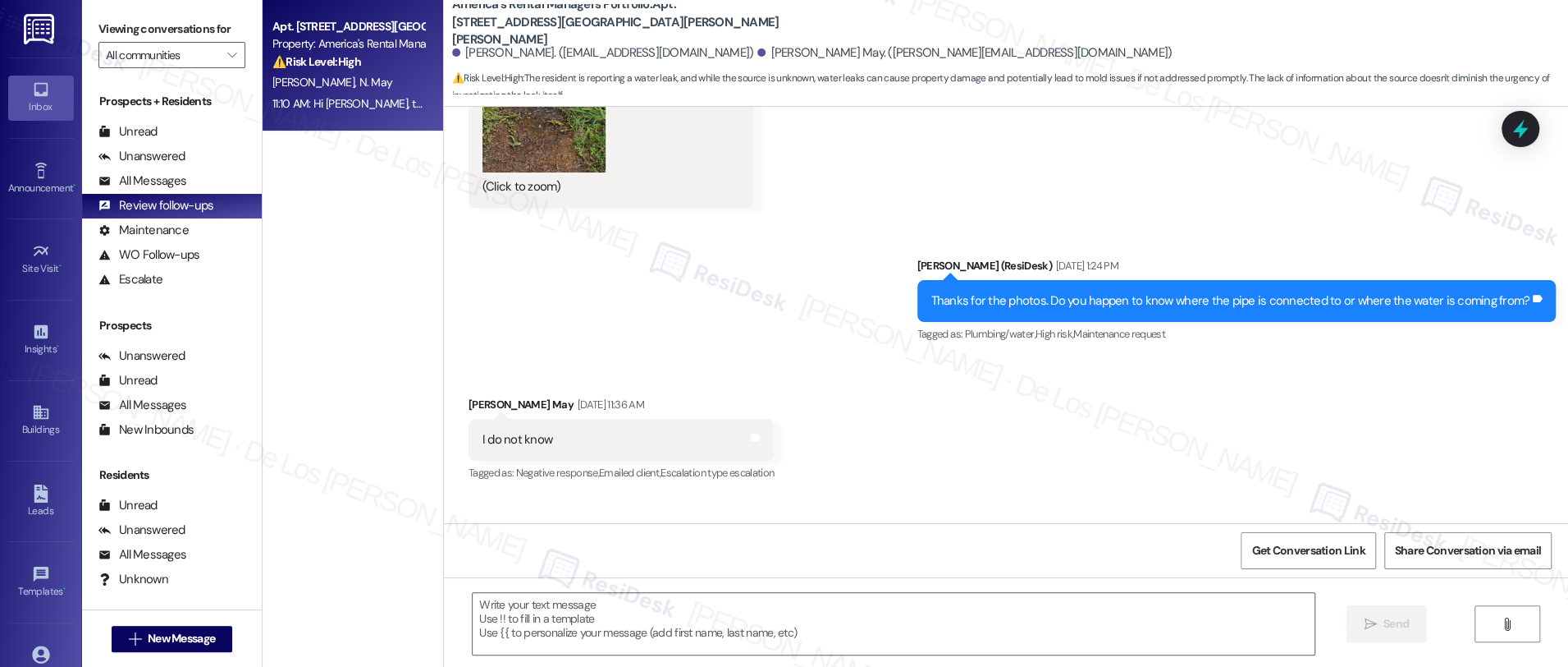
scroll to position [3465, 0]
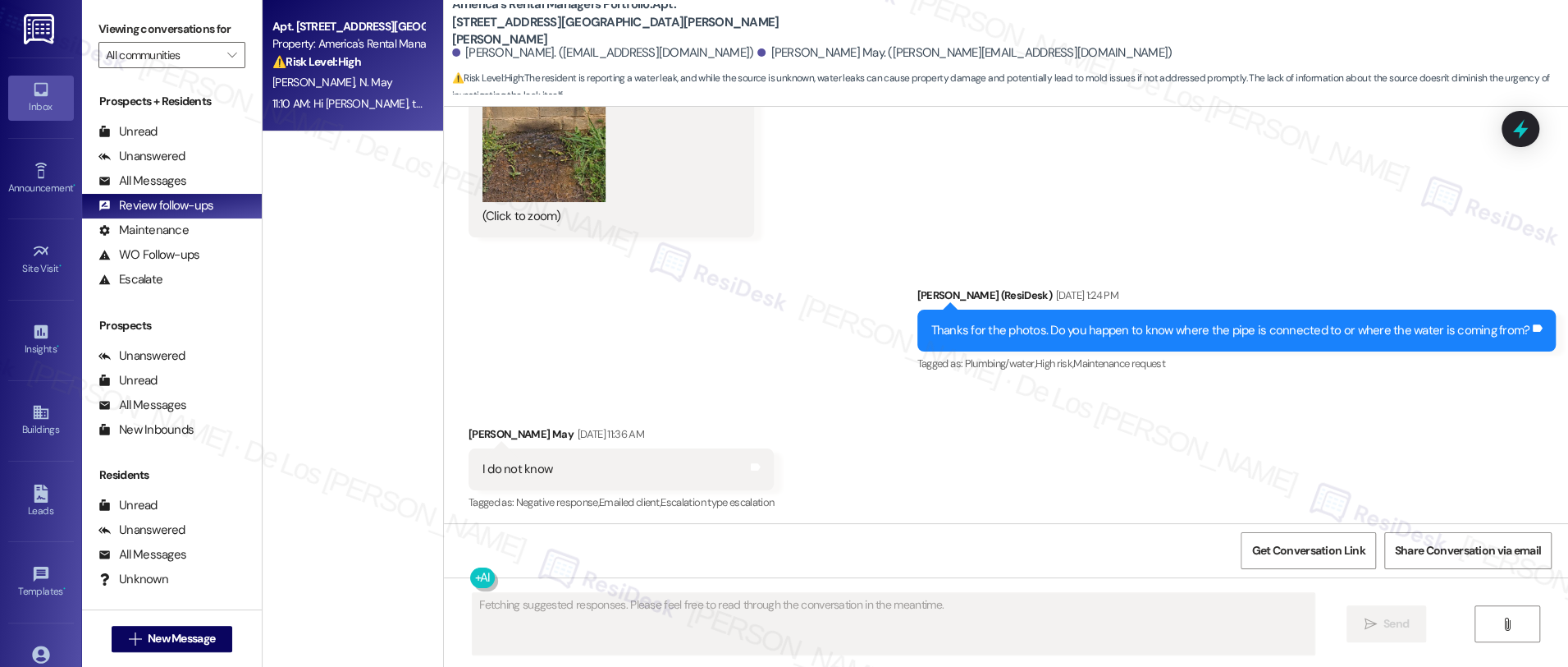
click at [334, 90] on div "N. Parker N. May" at bounding box center [348, 82] width 155 height 21
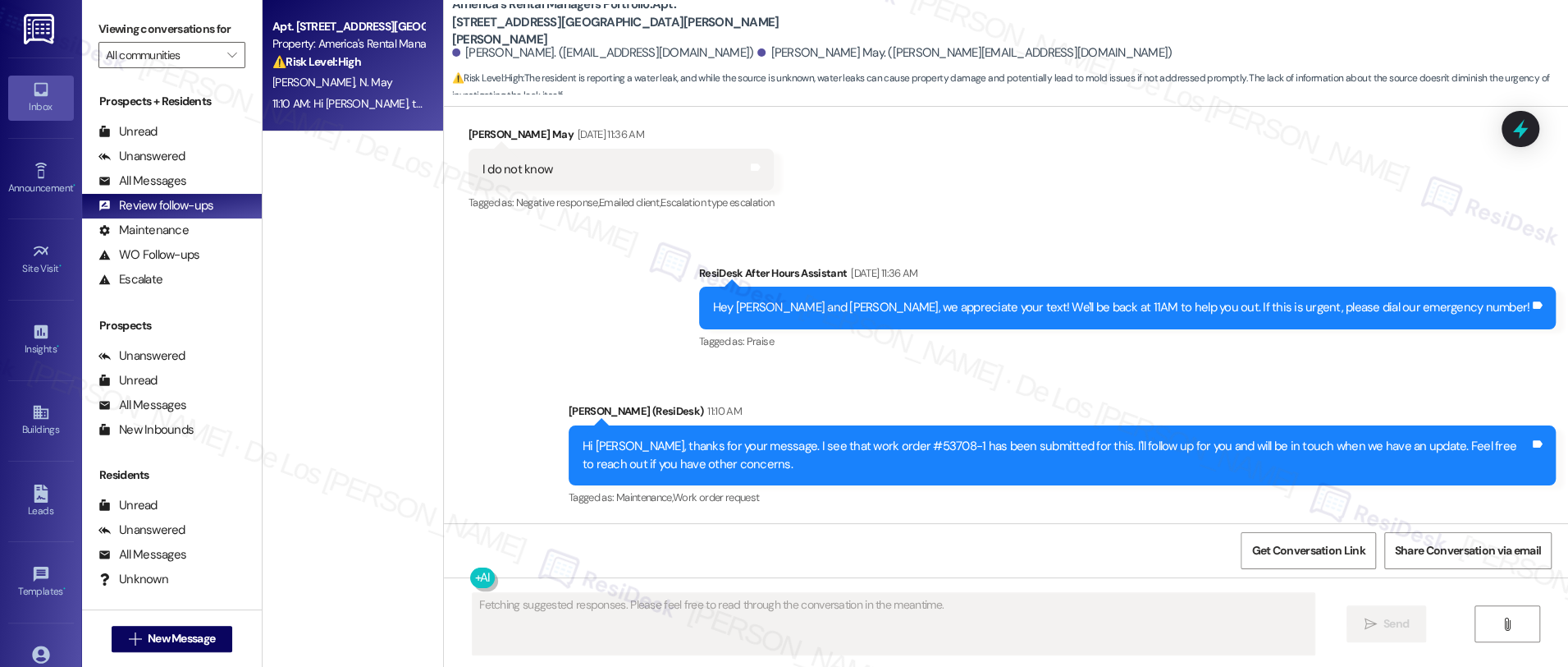
scroll to position [3732, 0]
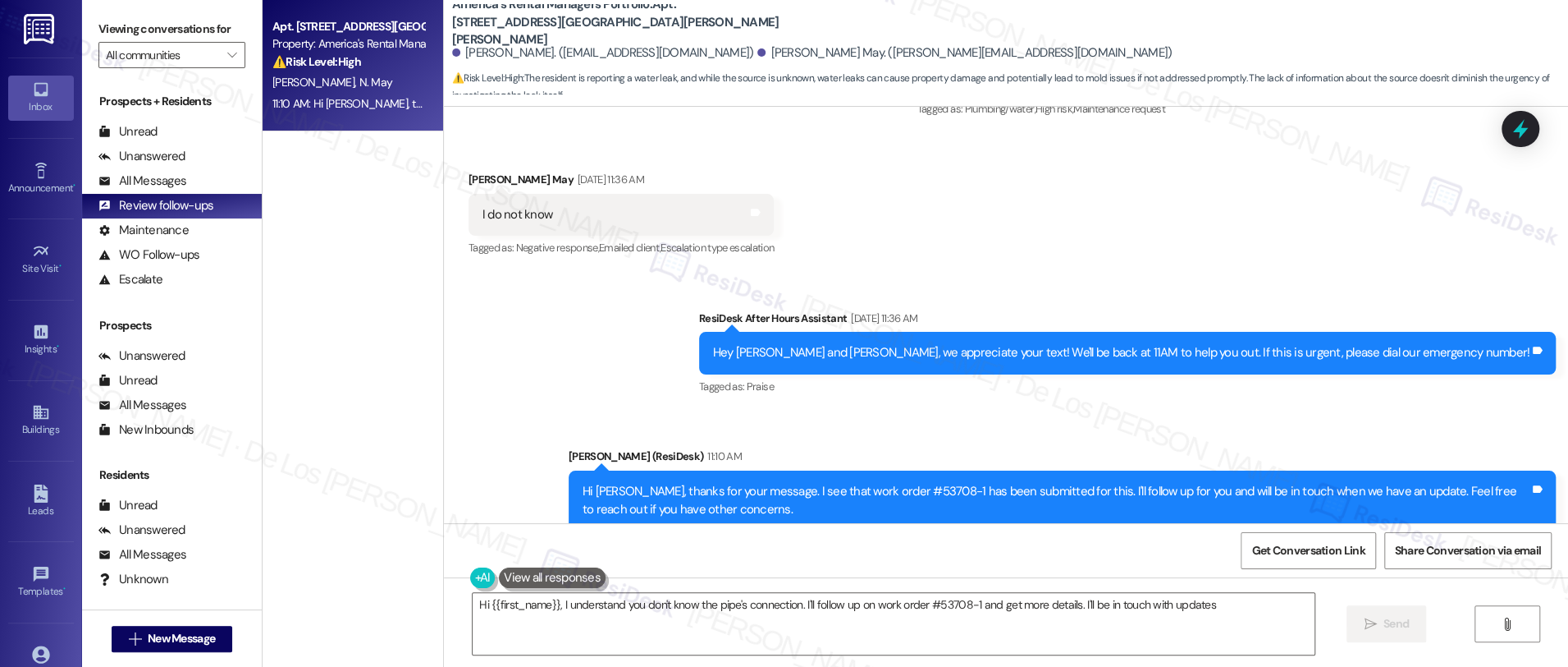
type textarea "Hi {{first_name}}, I understand you don't know the pipe's connection. I'll foll…"
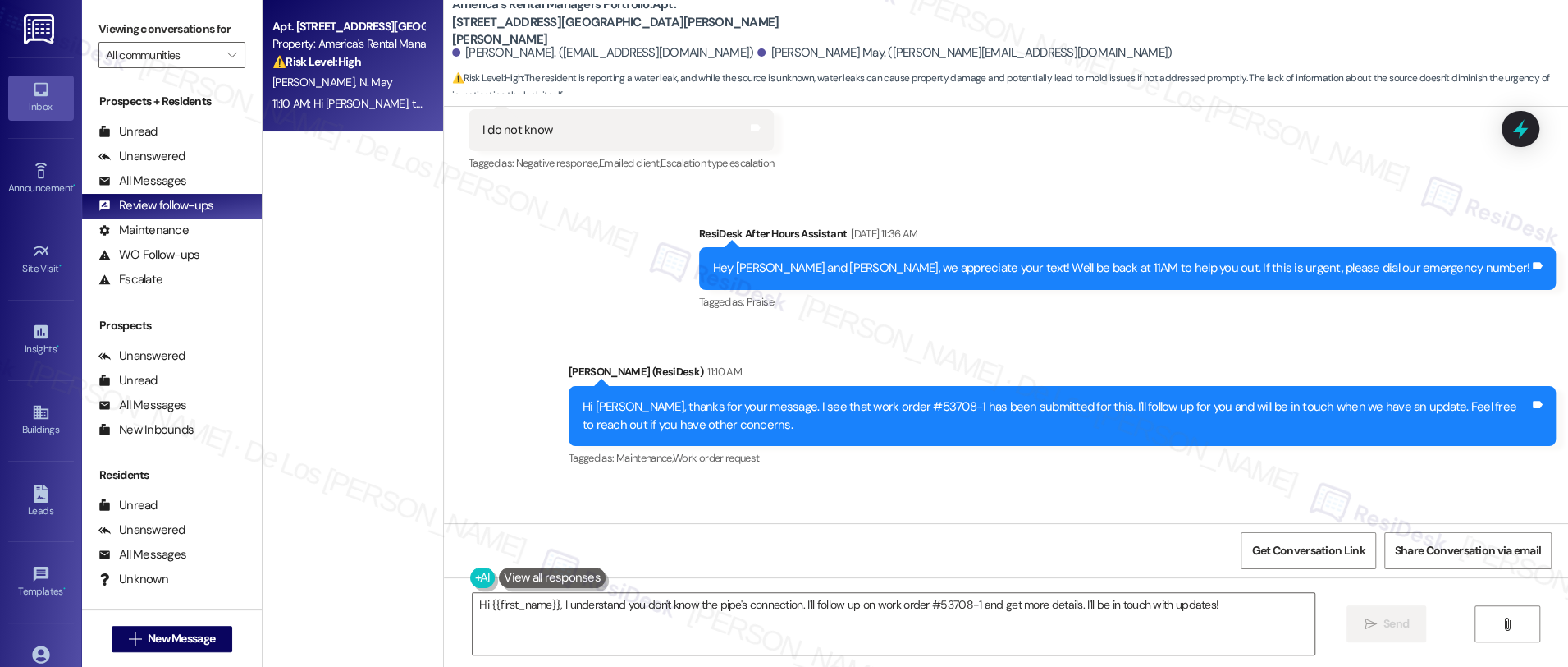
scroll to position [3677, 0]
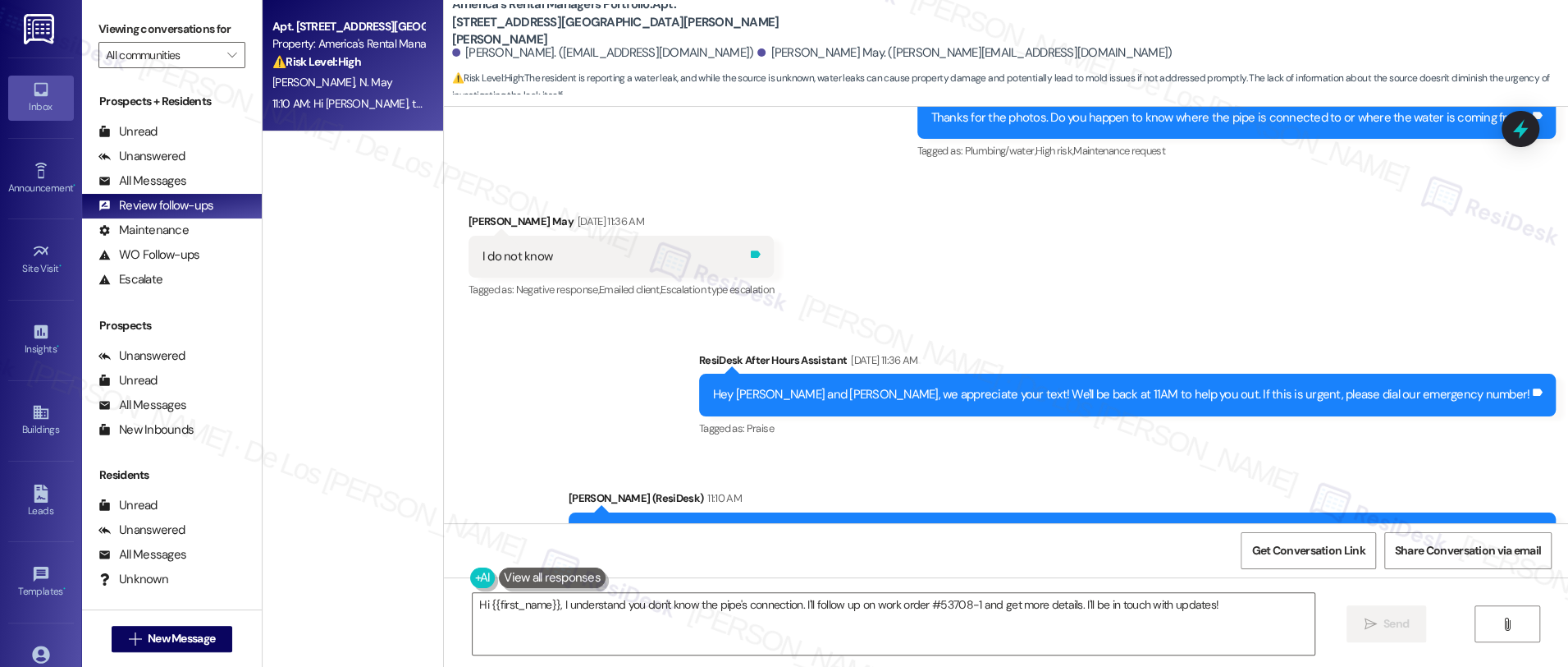
click at [757, 250] on icon at bounding box center [755, 254] width 10 height 7
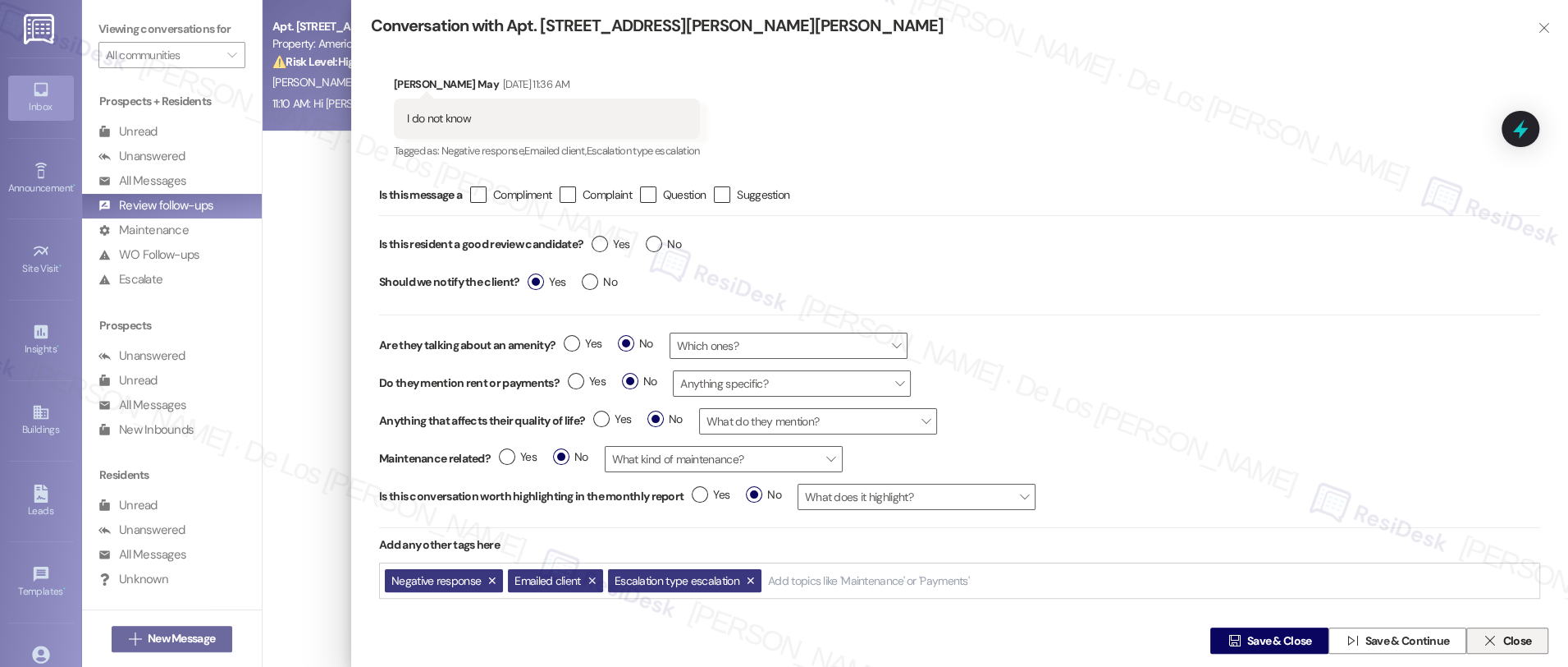
drag, startPoint x: 1483, startPoint y: 635, endPoint x: 1411, endPoint y: 597, distance: 81.4
click at [1483, 635] on icon "" at bounding box center [1489, 640] width 13 height 13
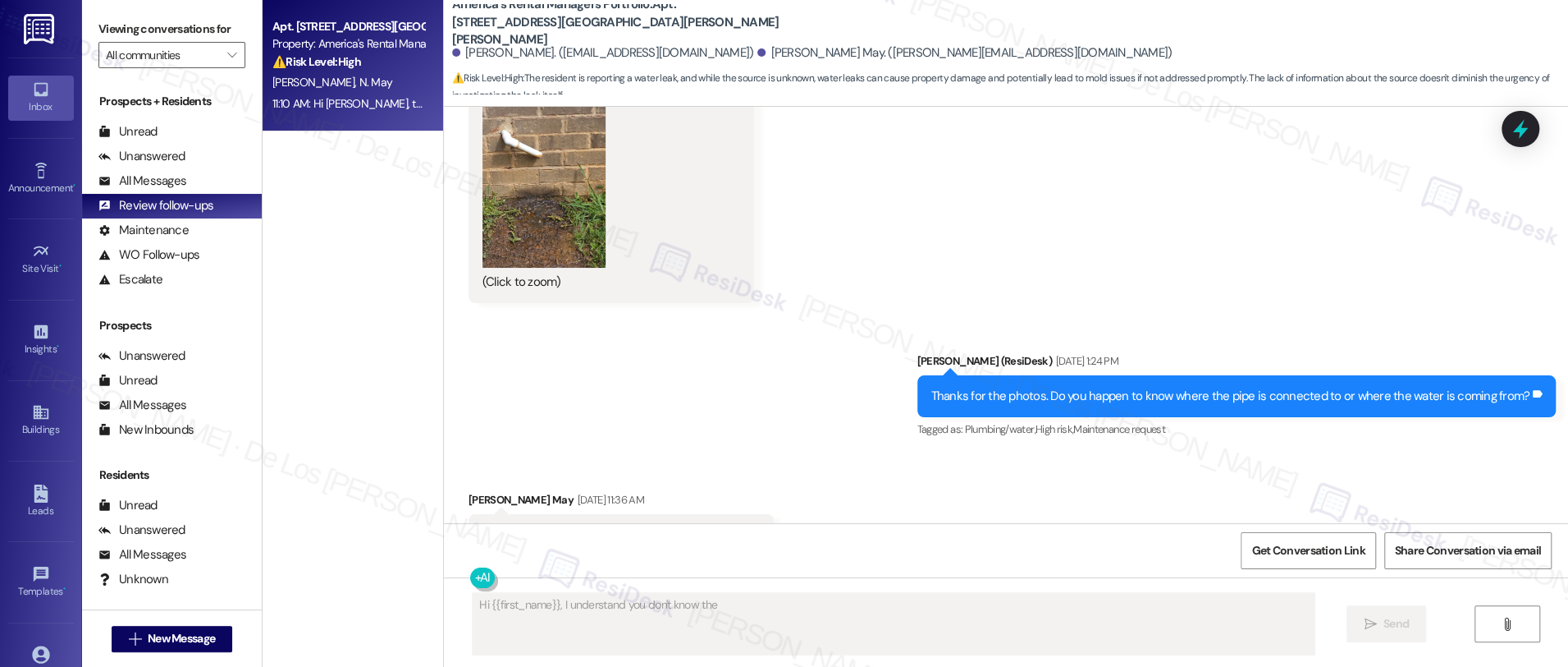
scroll to position [3398, 0]
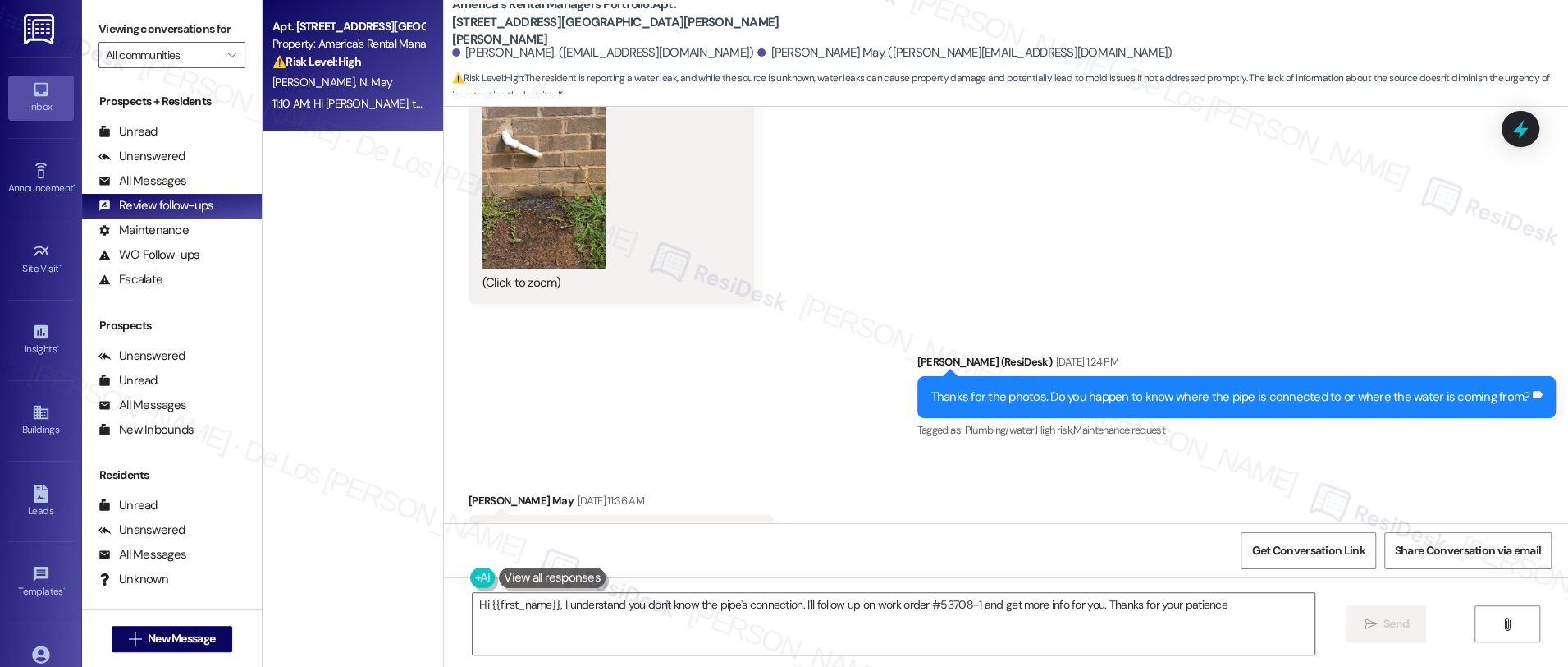
type textarea "Hi {{first_name}}, I understand you don't know the pipe's connection. I'll foll…"
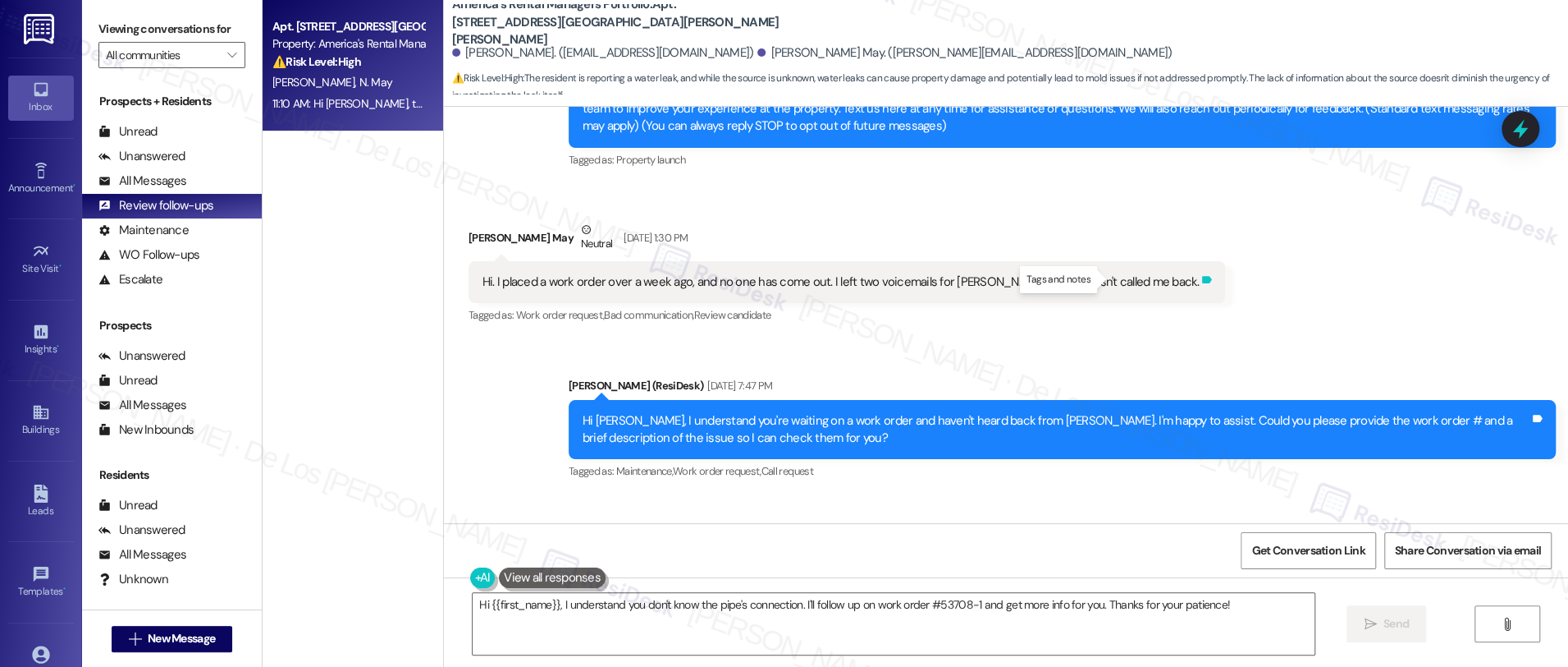
click at [1202, 278] on icon at bounding box center [1206, 280] width 10 height 7
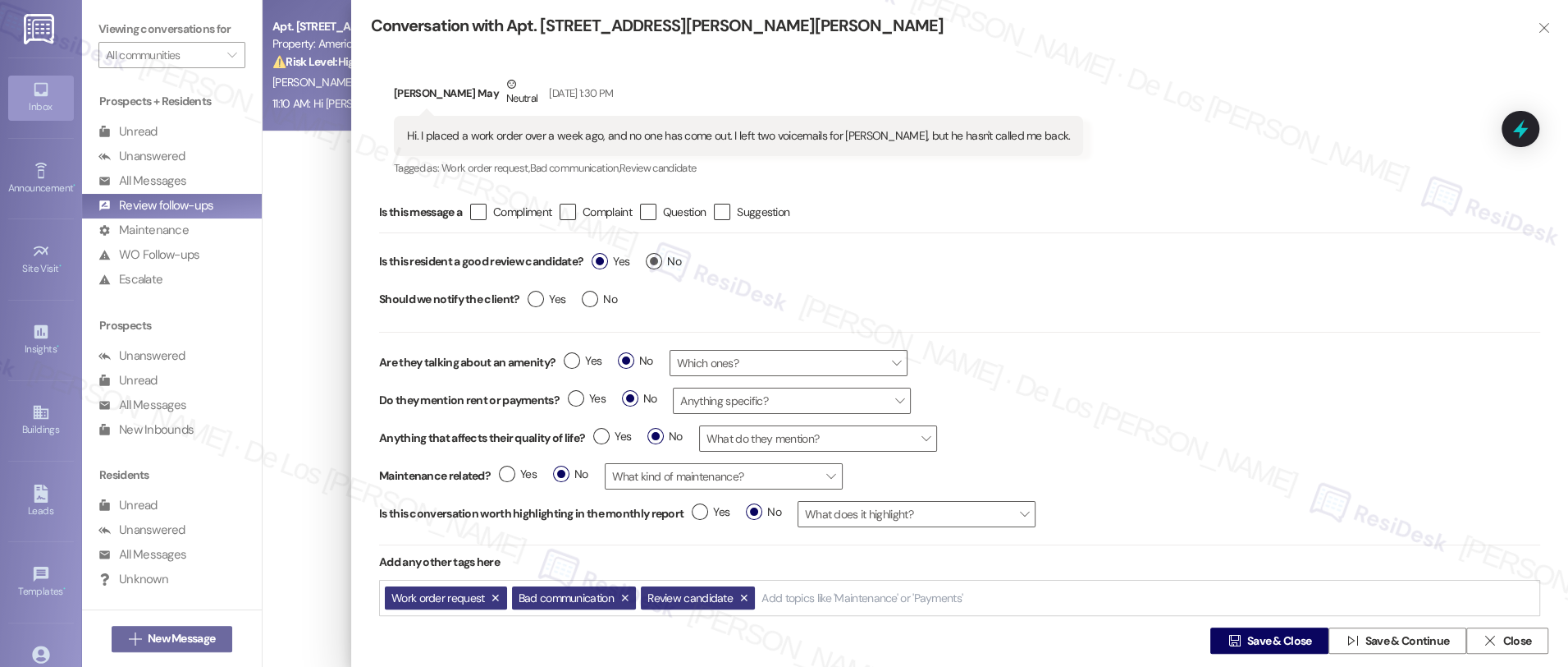
drag, startPoint x: 654, startPoint y: 260, endPoint x: 663, endPoint y: 266, distance: 10.8
click at [654, 260] on label "No" at bounding box center [663, 261] width 35 height 17
click at [654, 260] on input "No" at bounding box center [663, 264] width 35 height 21
radio input "true"
click at [1268, 635] on span "Save & Close" at bounding box center [1279, 640] width 65 height 17
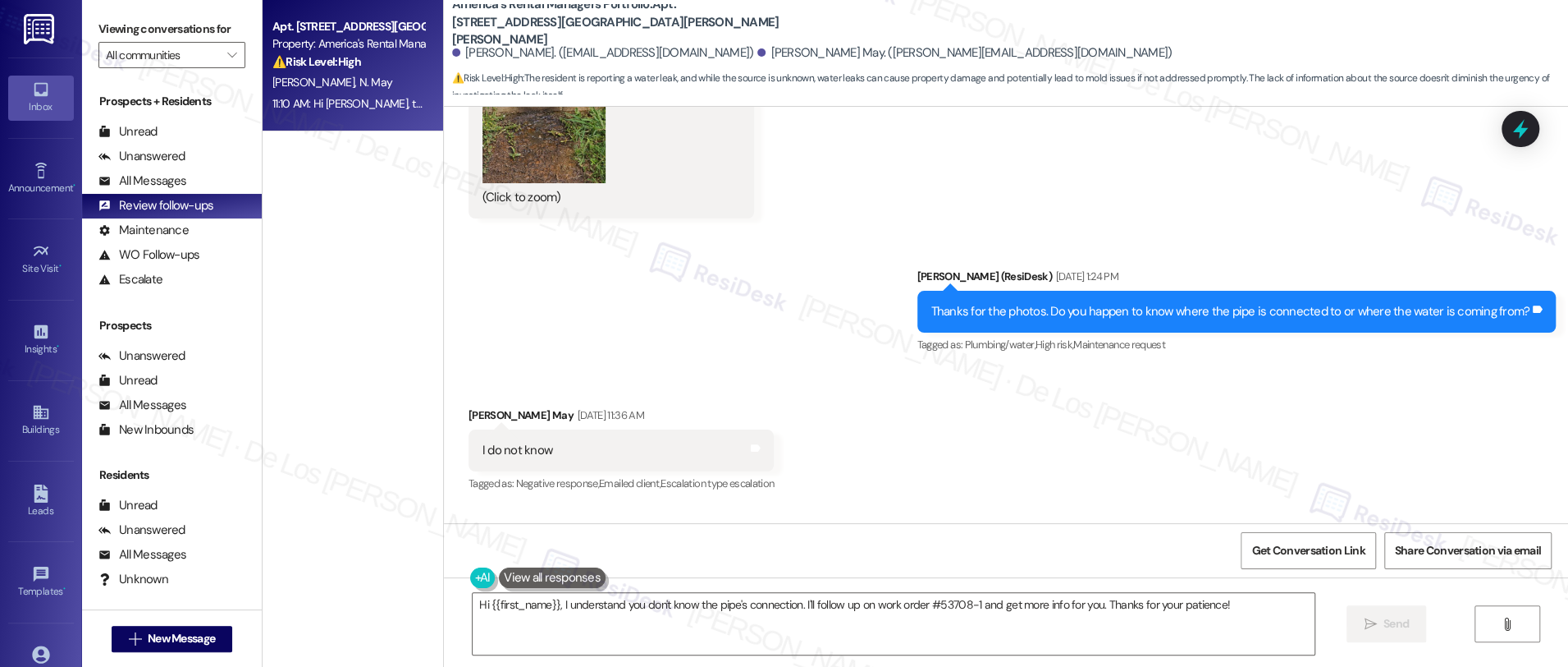
scroll to position [3465, 0]
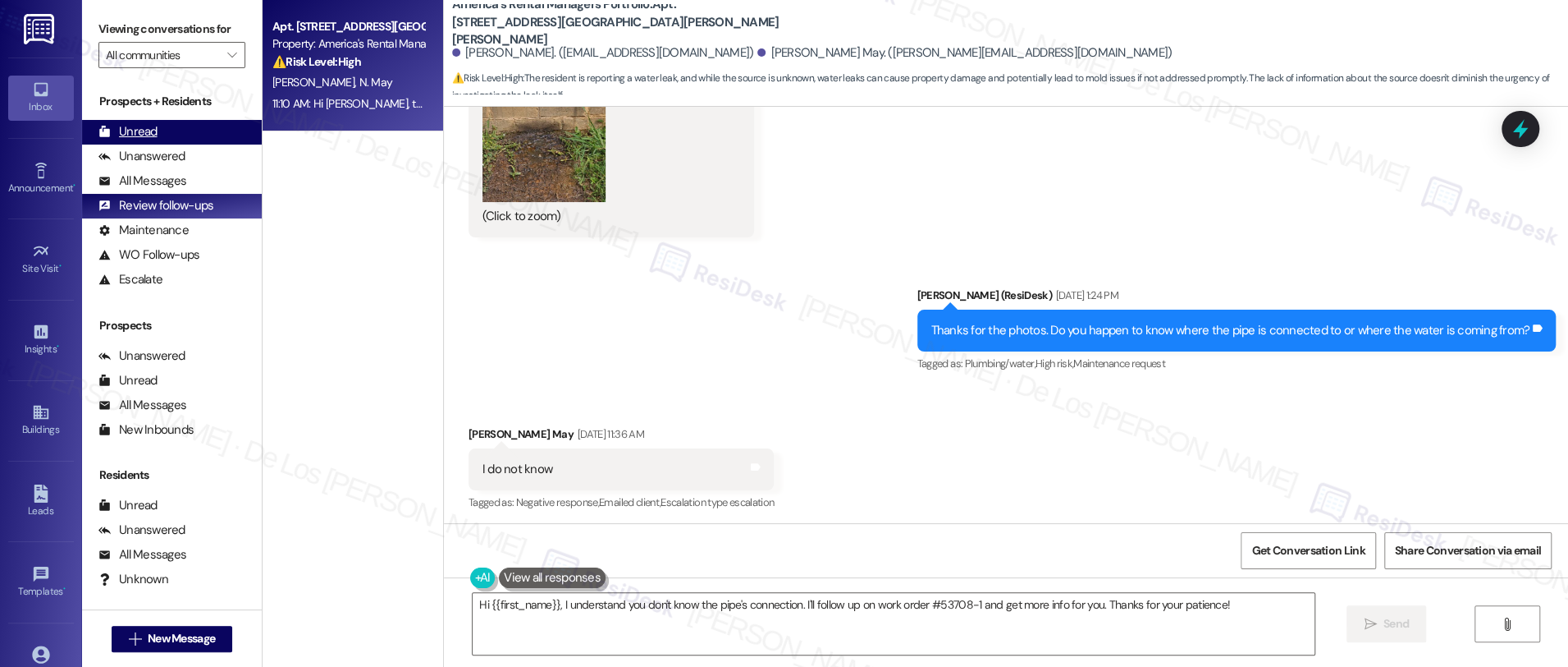
click at [165, 136] on div "Unread (0)" at bounding box center [172, 132] width 180 height 25
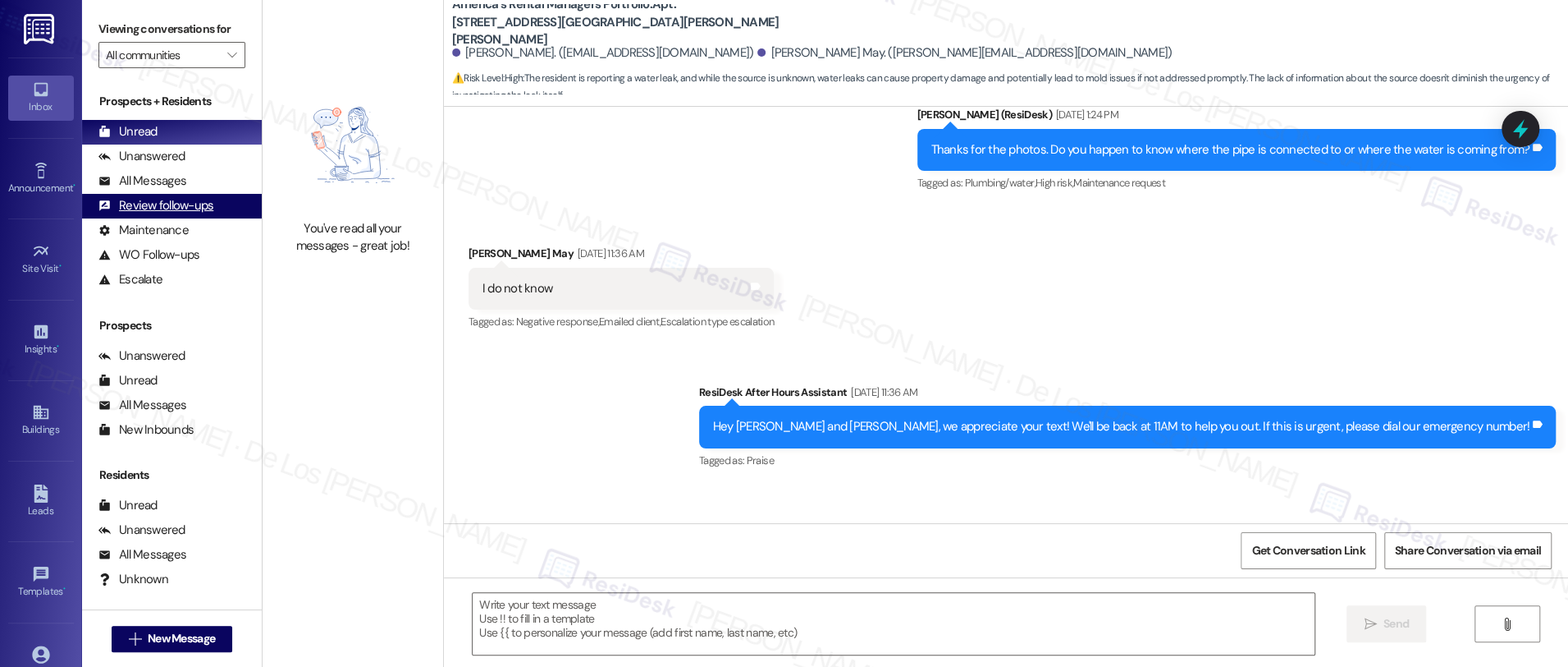
type textarea "Fetching suggested responses. Please feel free to read through the conversation…"
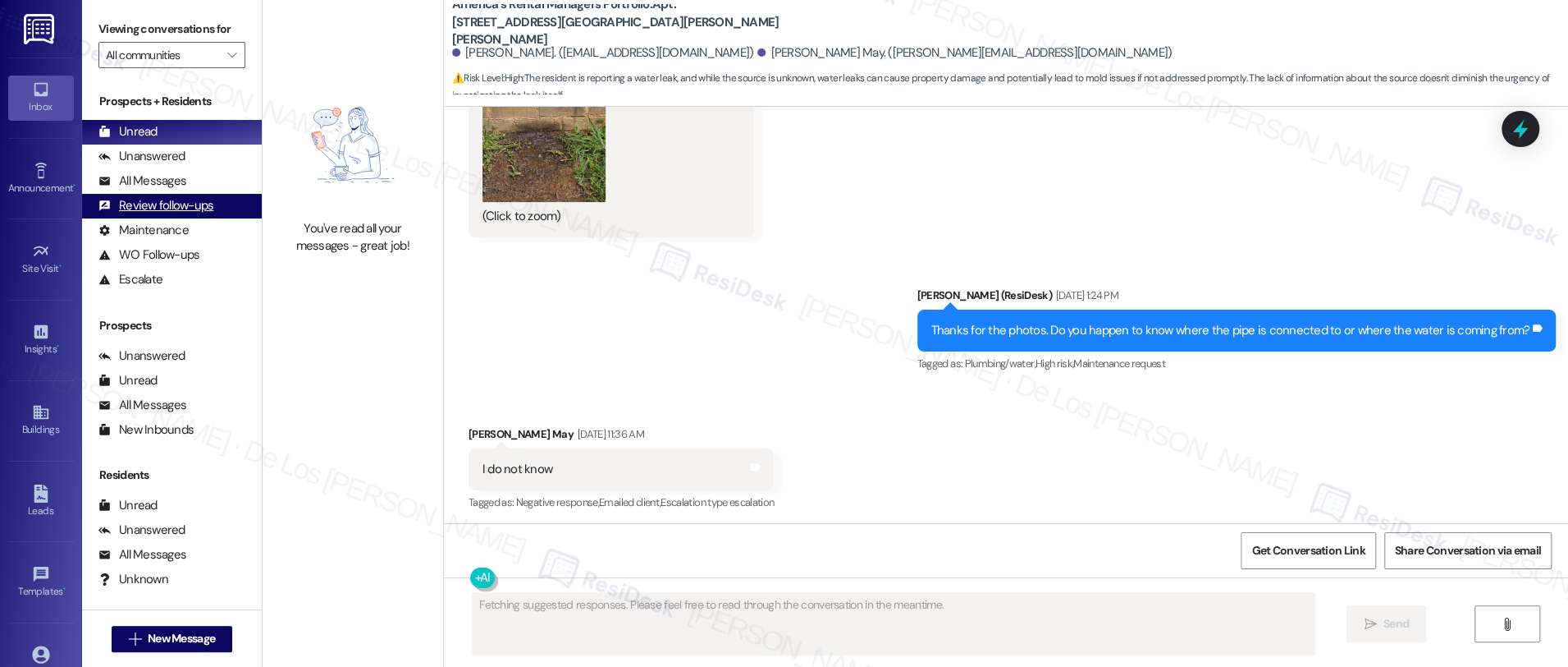
click at [199, 212] on div "Review follow-ups" at bounding box center [155, 205] width 115 height 17
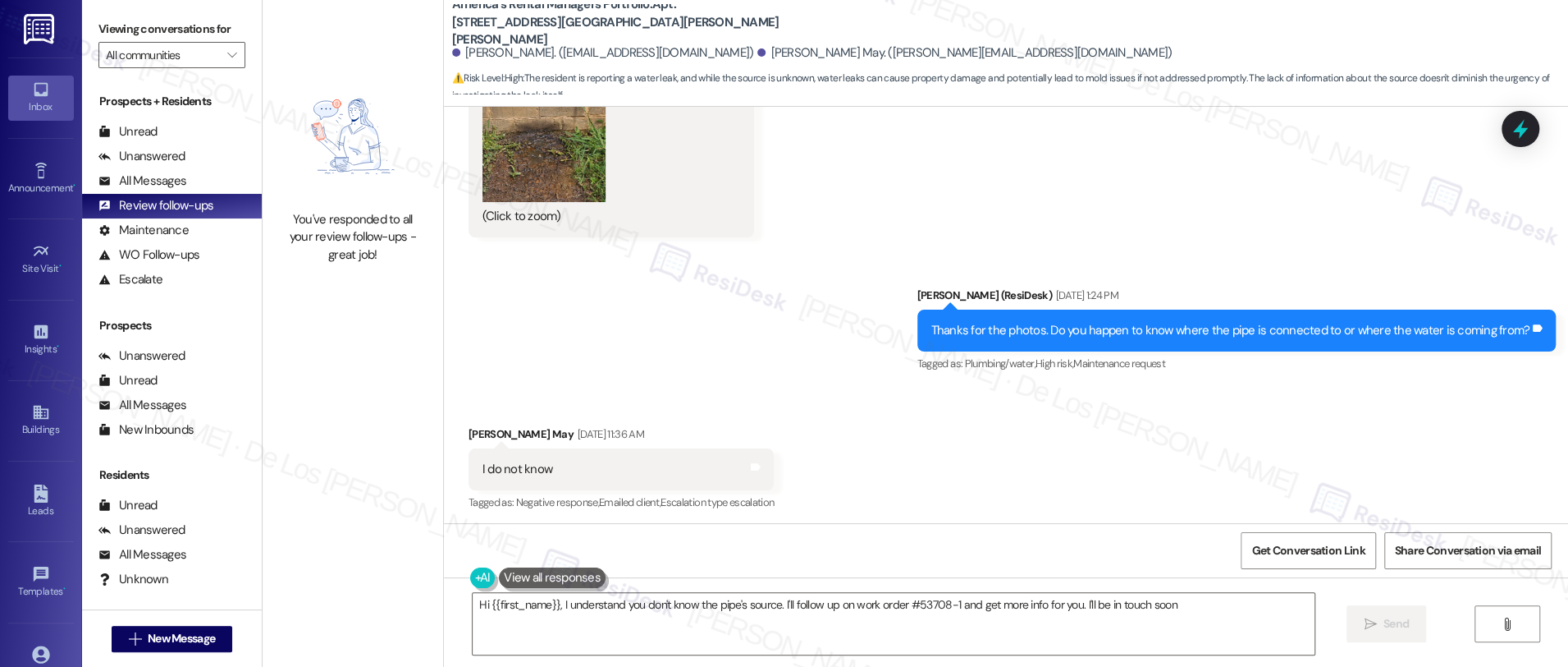
type textarea "Hi {{first_name}}, I understand you don't know the pipe's source. I'll follow u…"
click at [227, 60] on icon "" at bounding box center [231, 55] width 9 height 13
click at [354, 228] on div "You've responded to all your review follow-ups - great job!" at bounding box center [353, 237] width 145 height 53
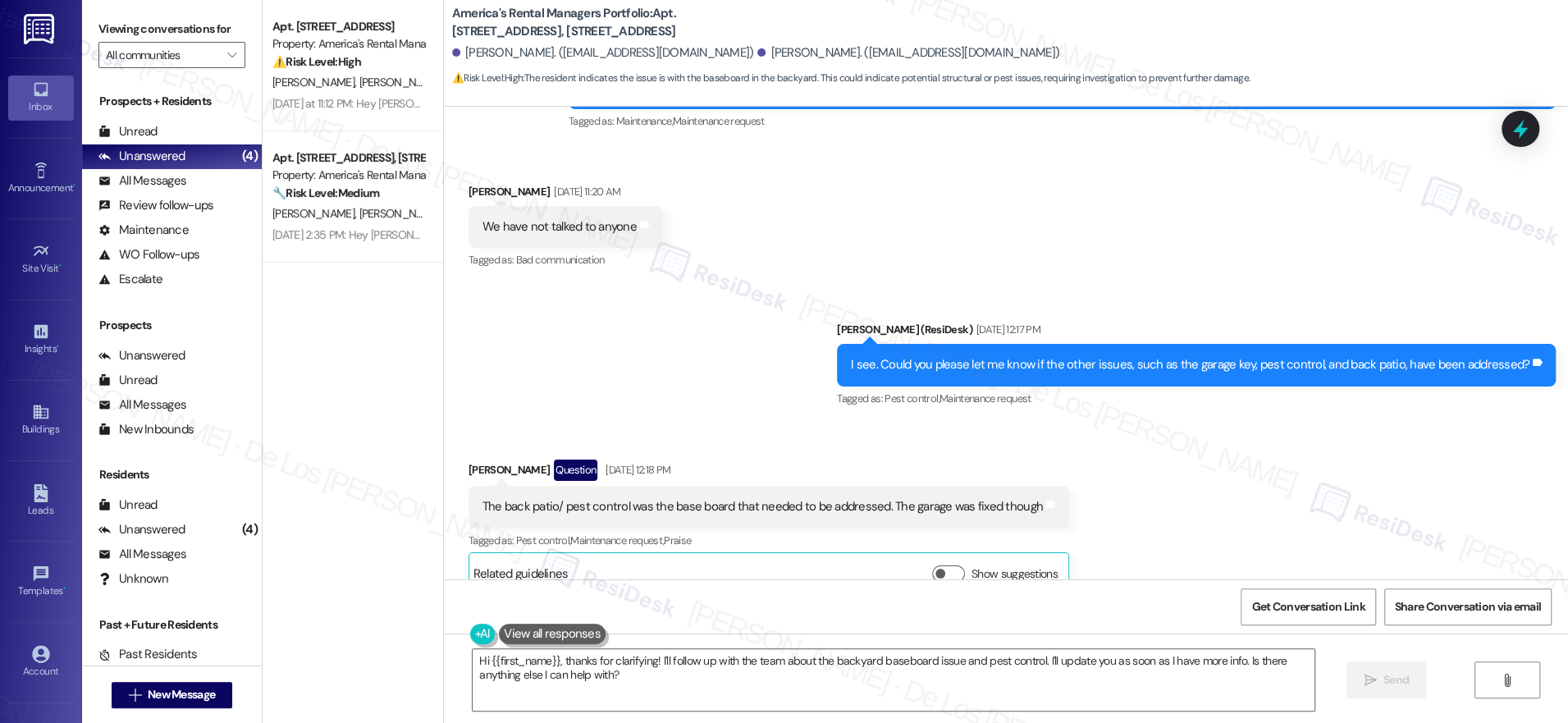
scroll to position [5725, 0]
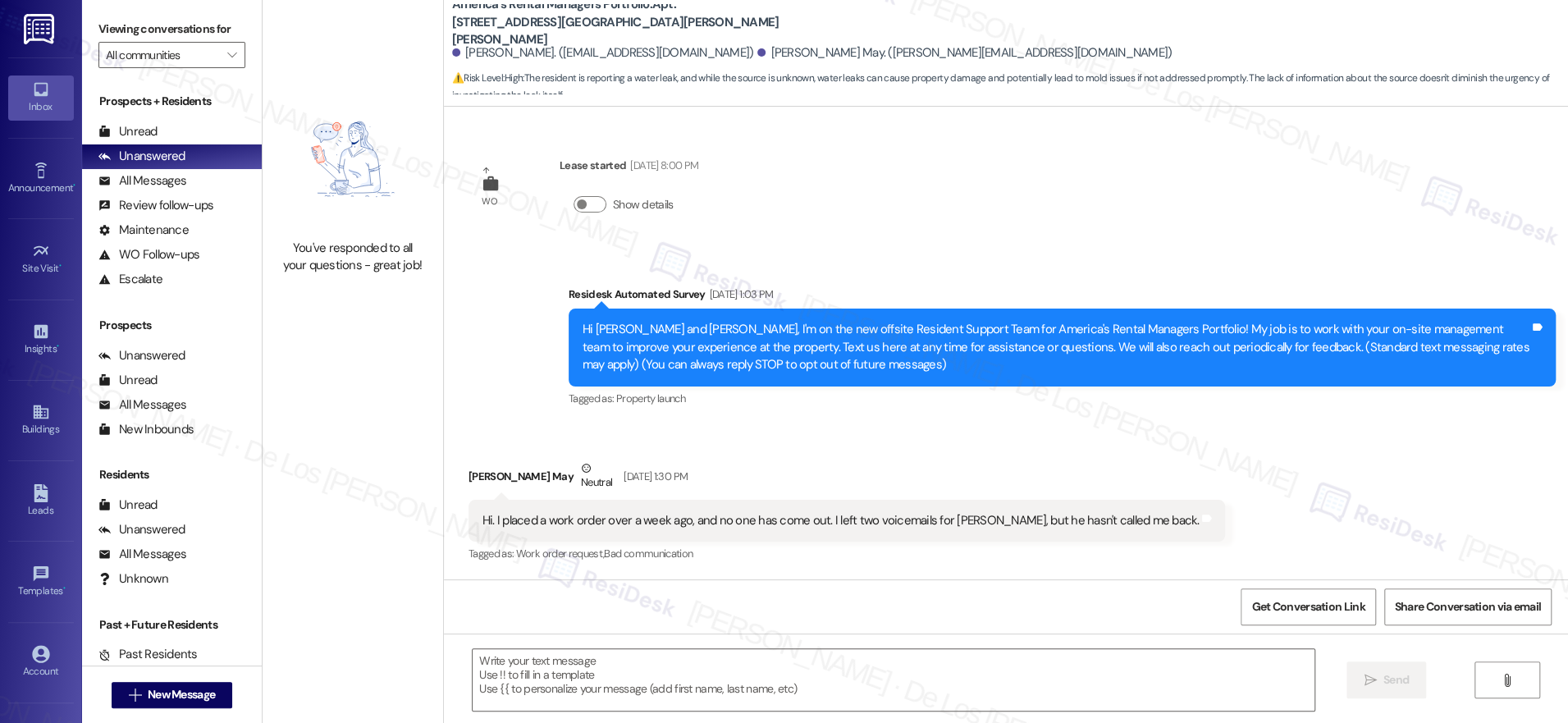
scroll to position [3905, 0]
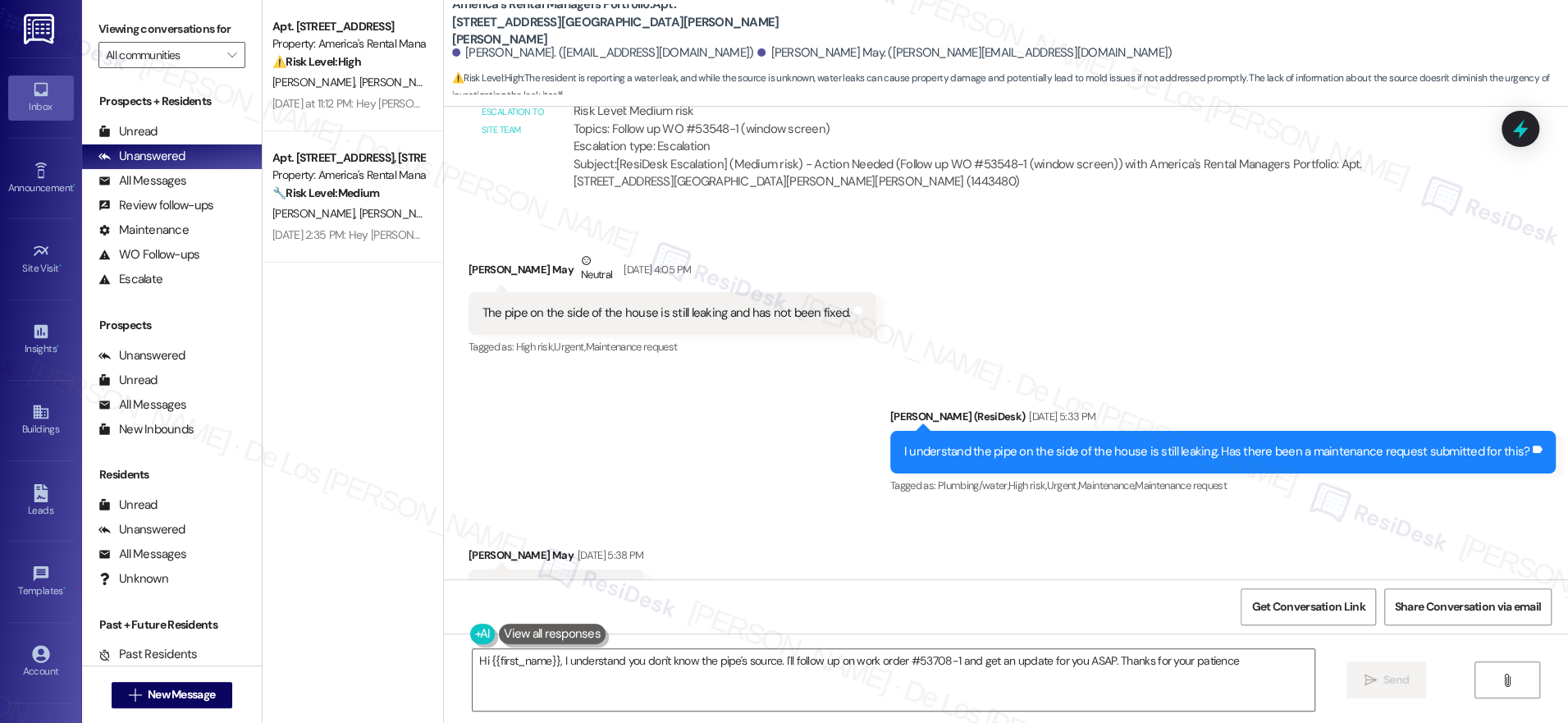
type textarea "Hi {{first_name}}, I understand you don't know the pipe's source. I'll follow u…"
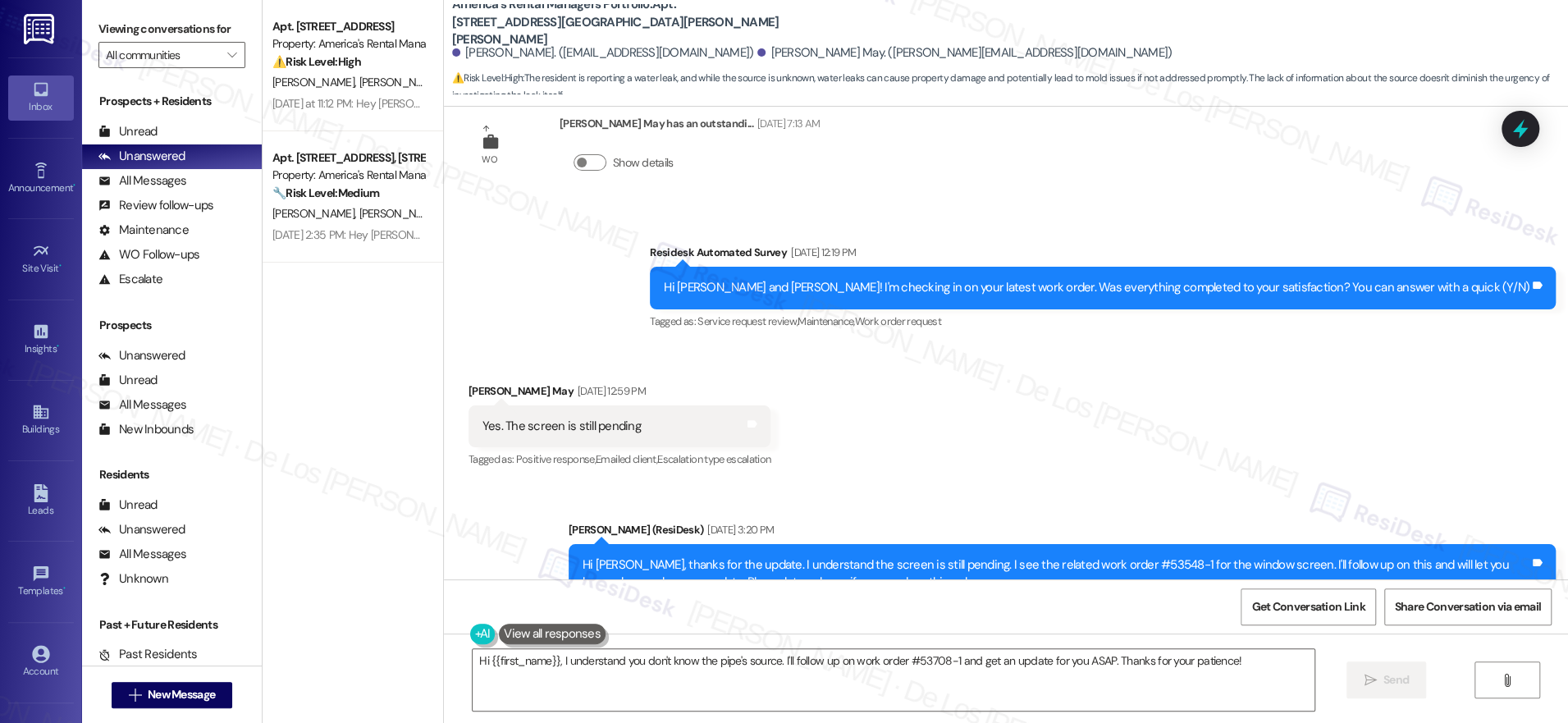
scroll to position [657, 0]
click at [574, 161] on button "Show details" at bounding box center [590, 163] width 33 height 16
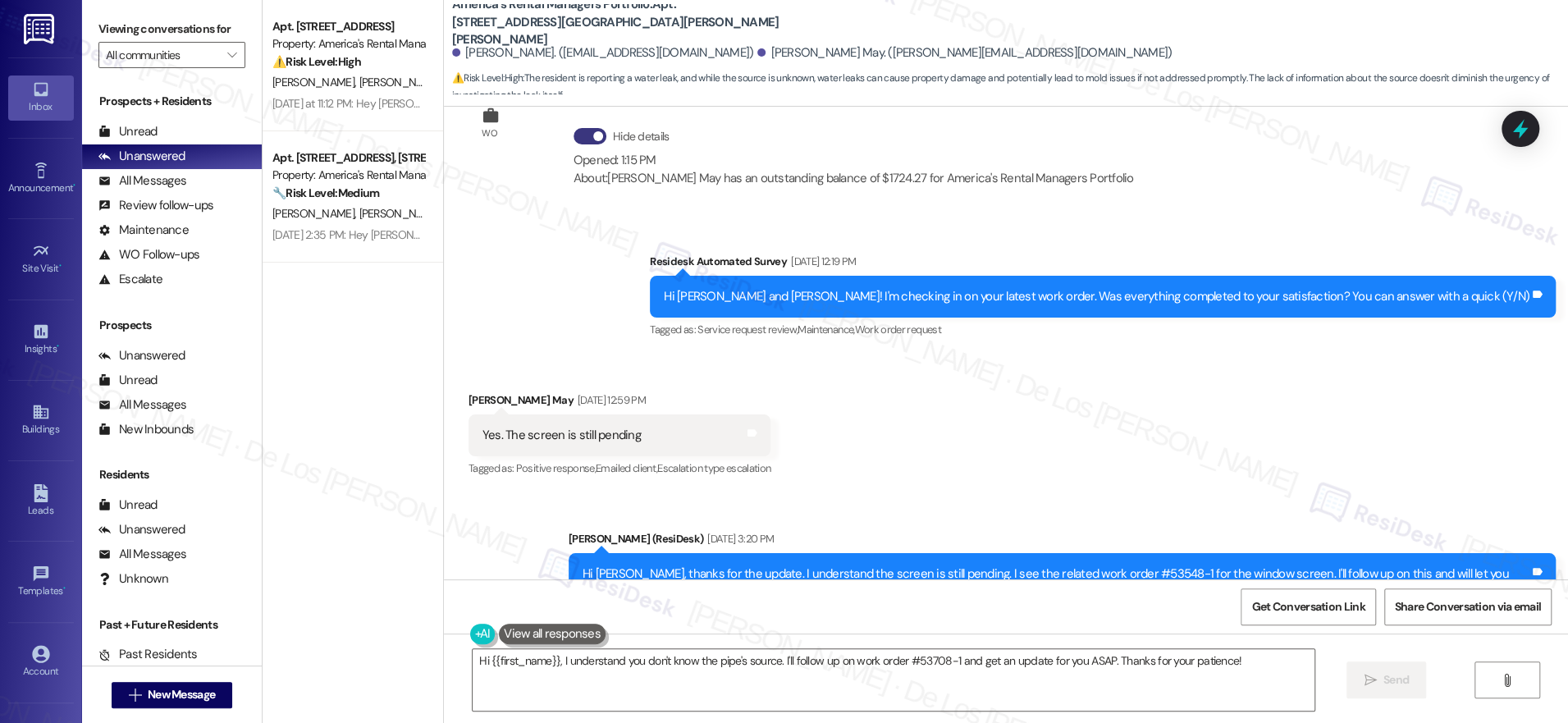
scroll to position [679, 0]
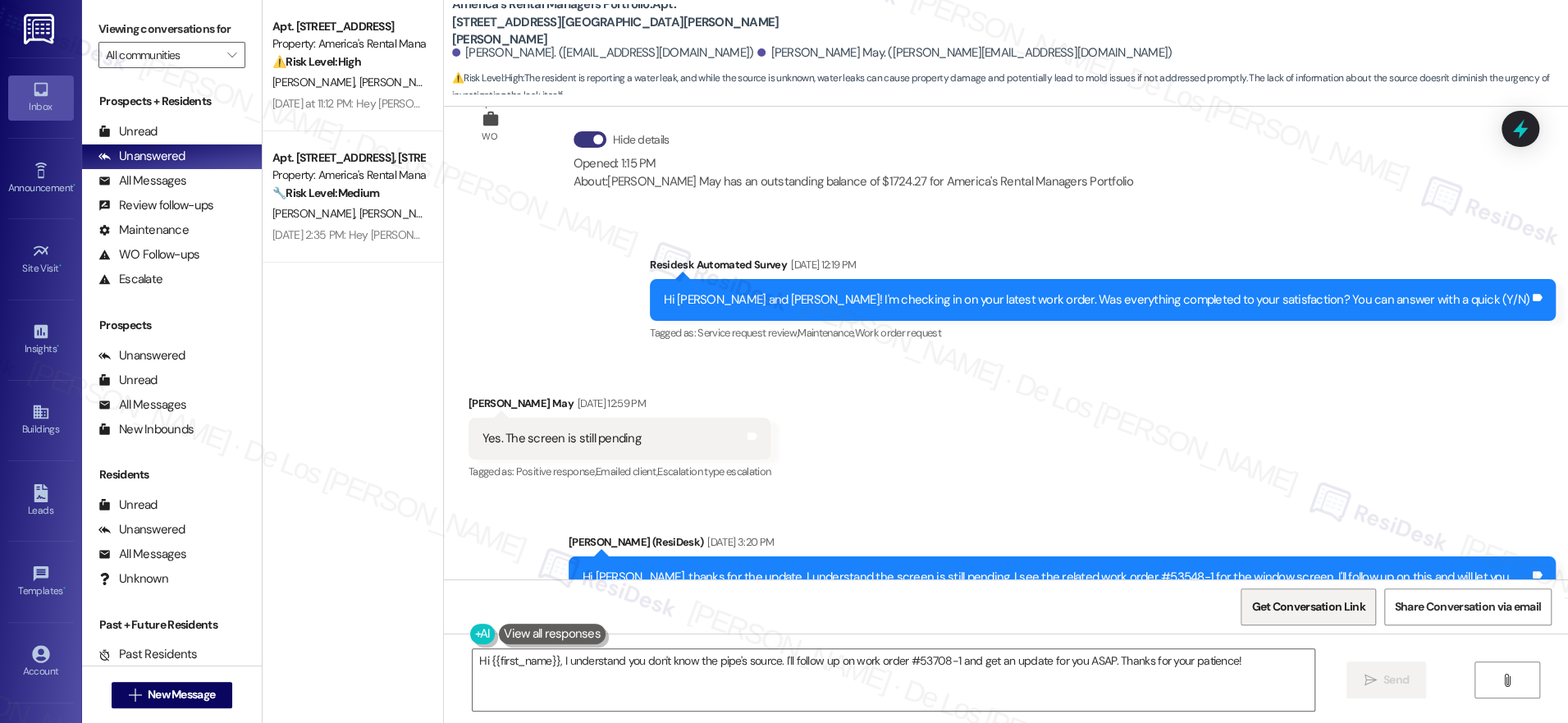
click at [1271, 609] on span "Get Conversation Link" at bounding box center [1307, 606] width 113 height 17
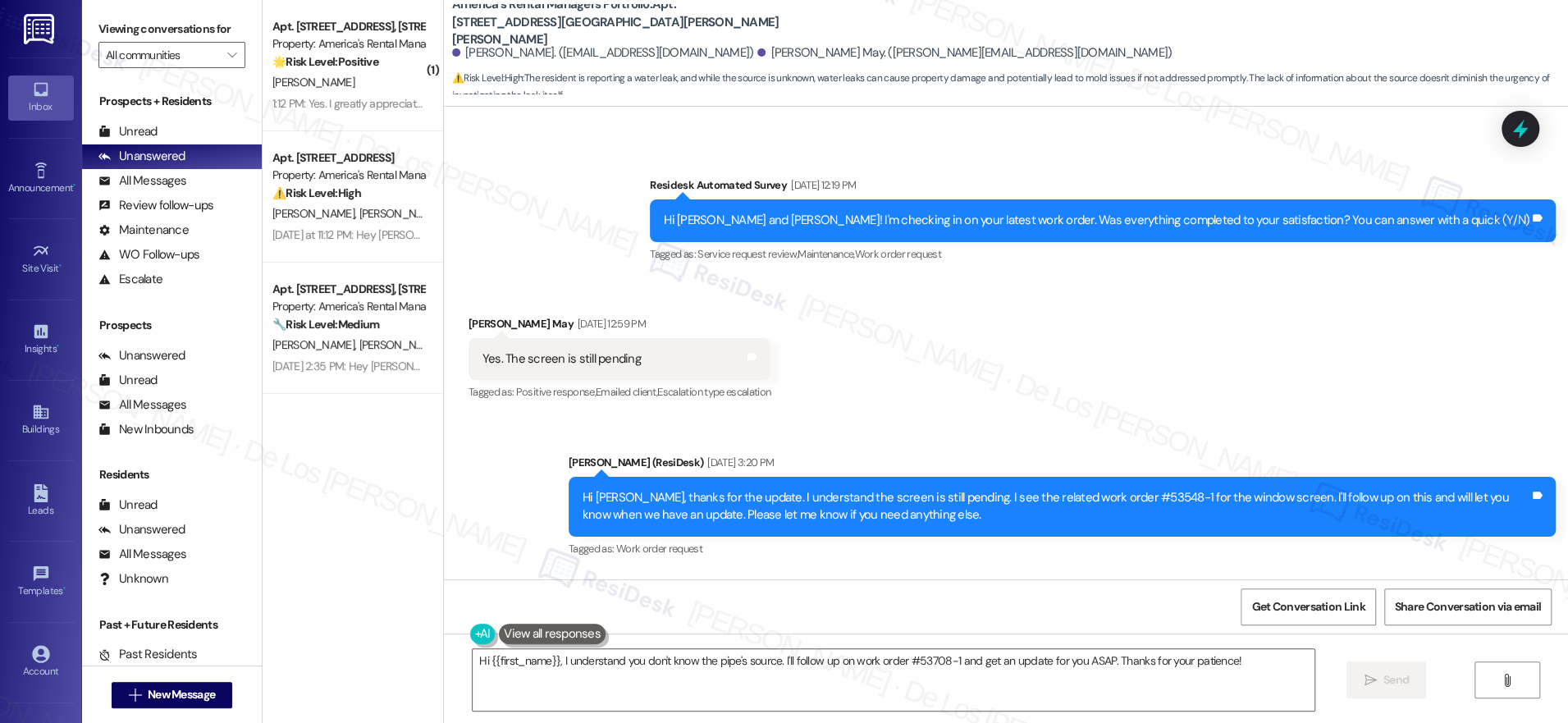
scroll to position [719, 0]
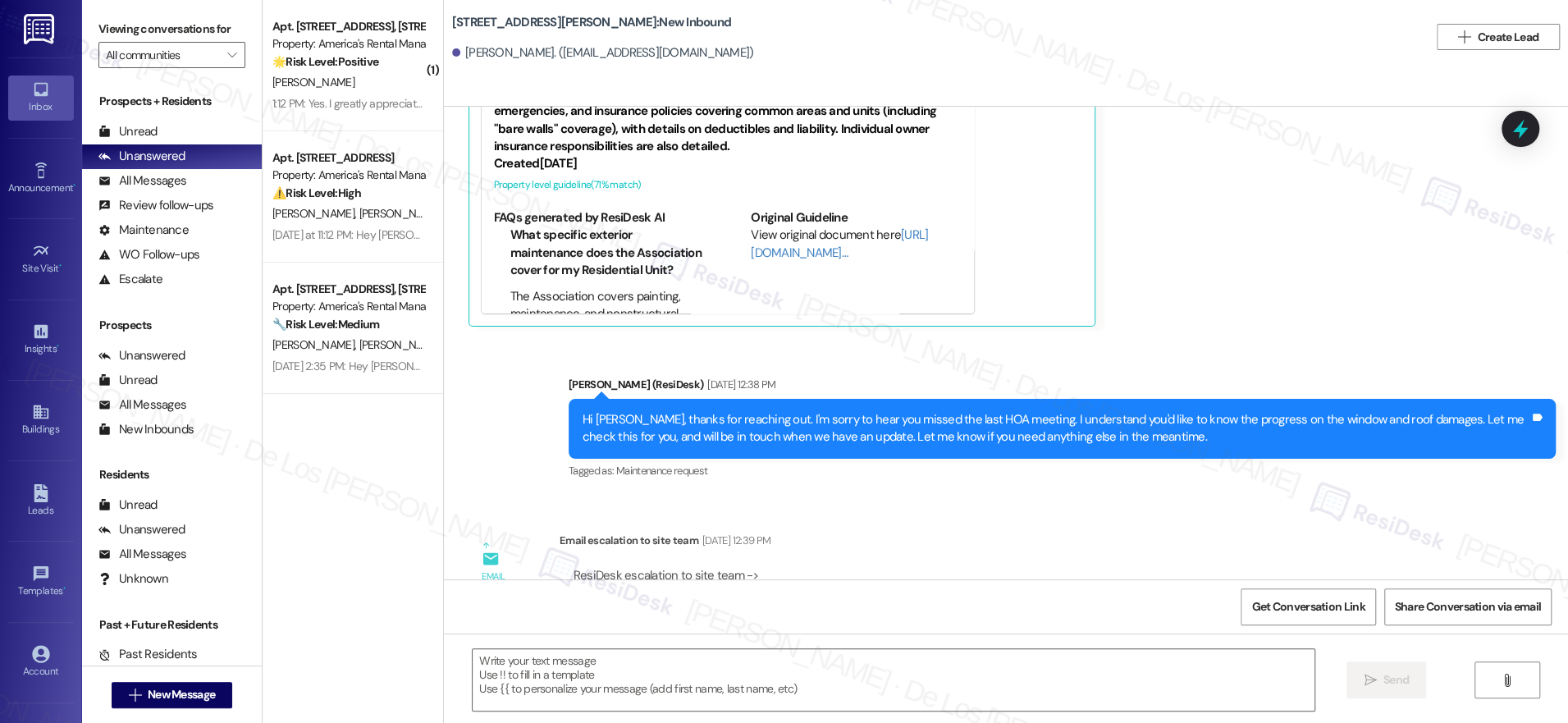
scroll to position [389, 0]
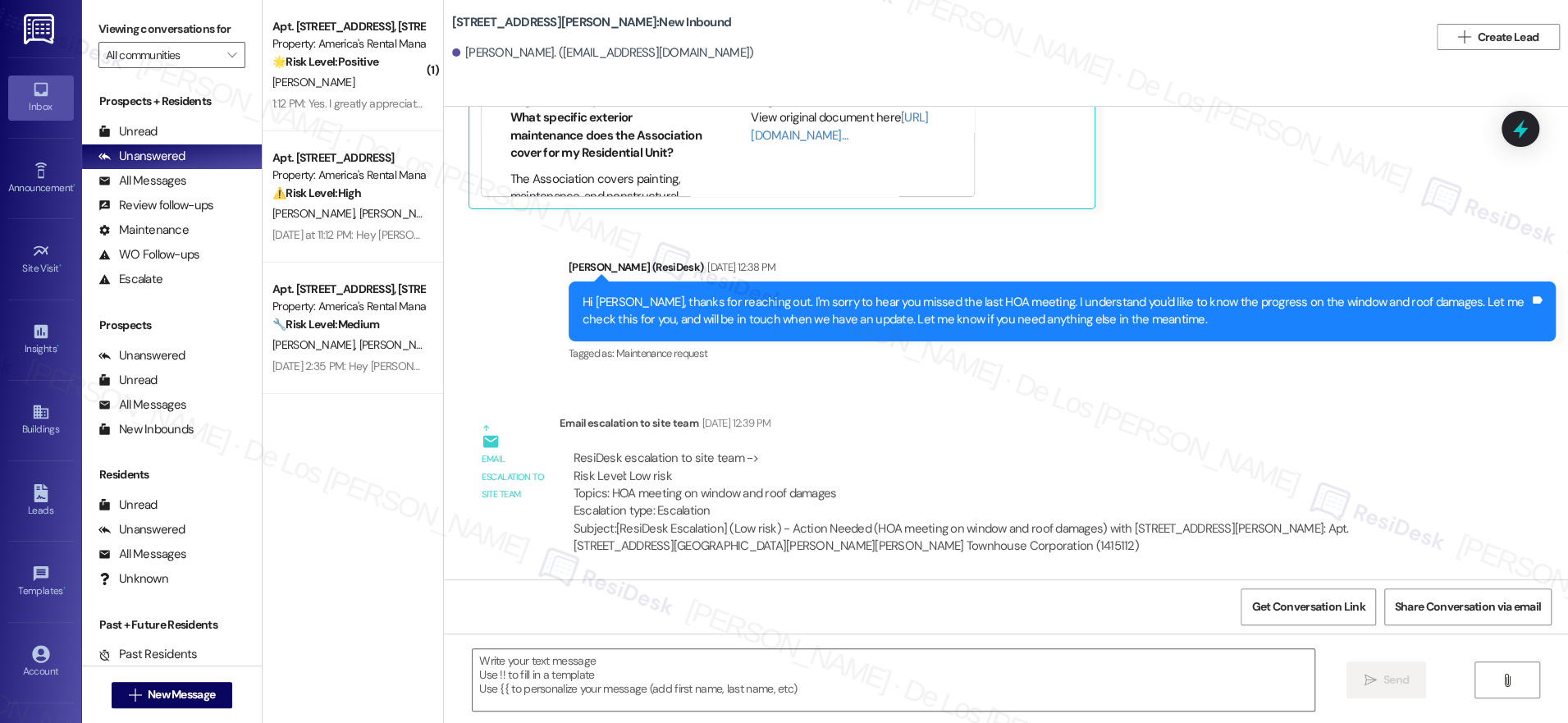
type textarea "Fetching suggested responses. Please feel free to read through the conversation…"
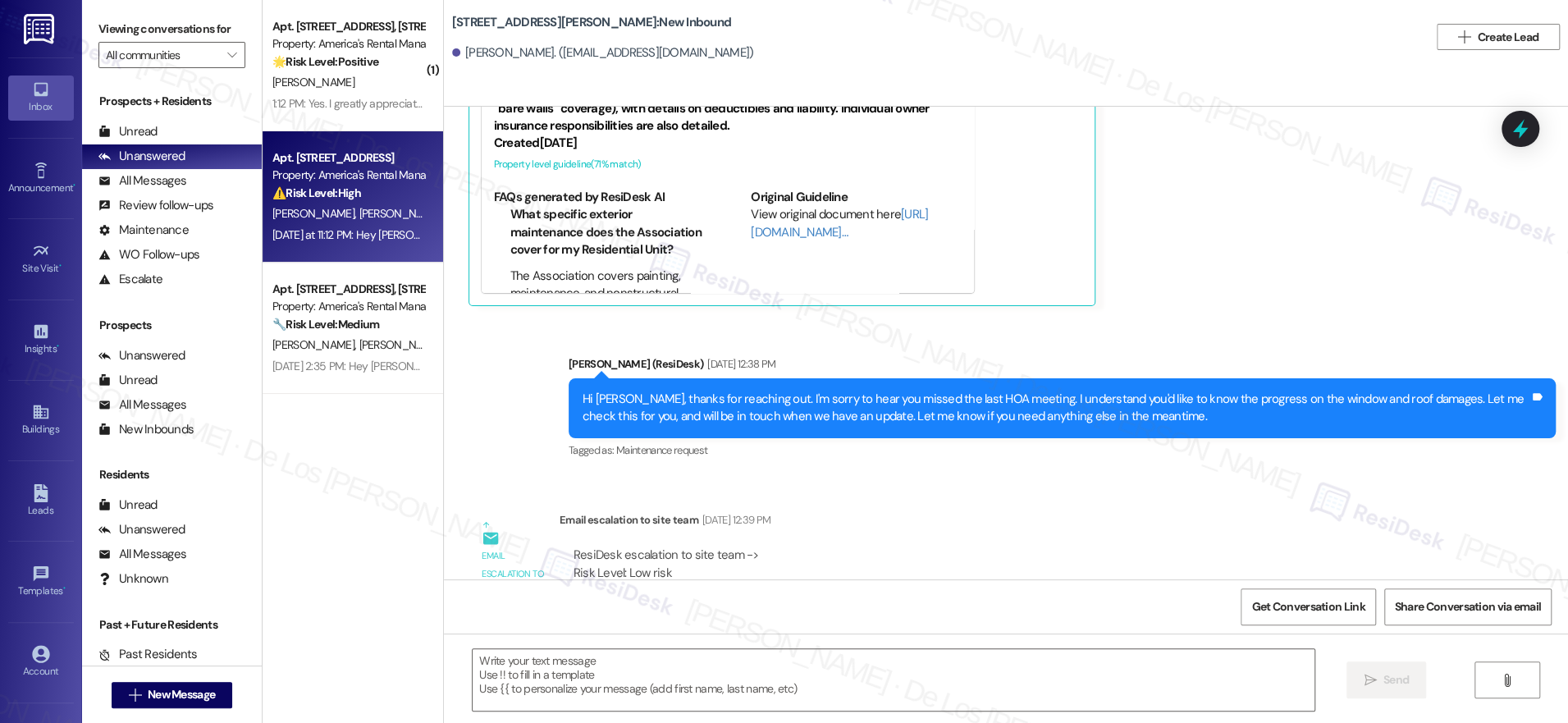
scroll to position [0, 0]
